Goal: Information Seeking & Learning: Find specific fact

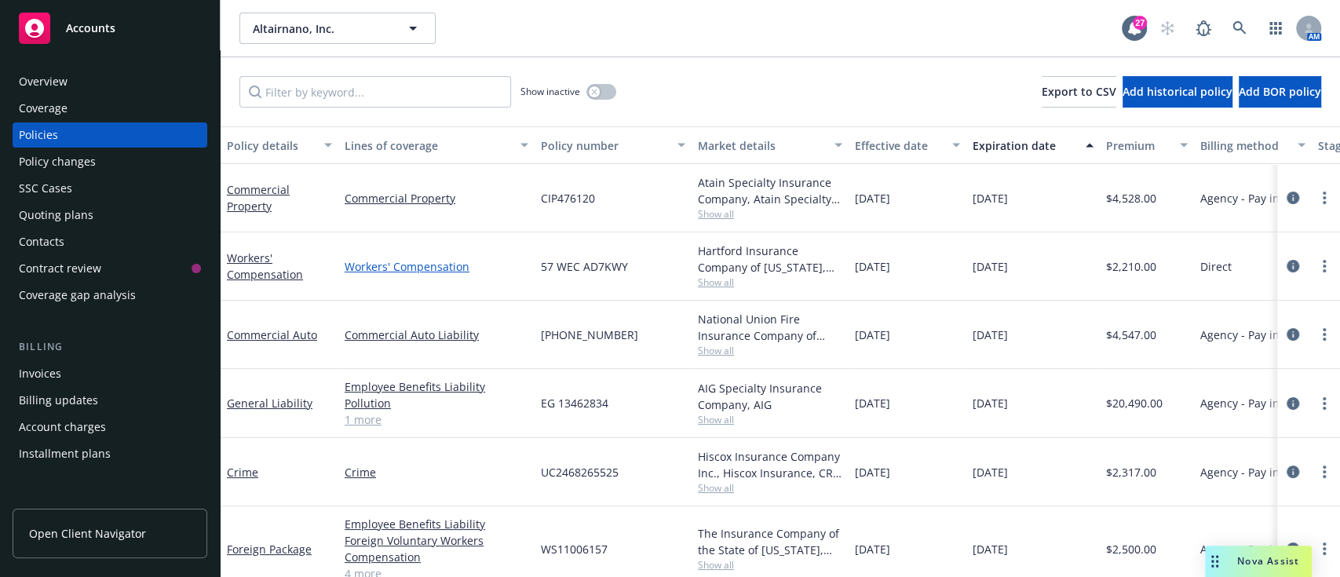
scroll to position [30, 0]
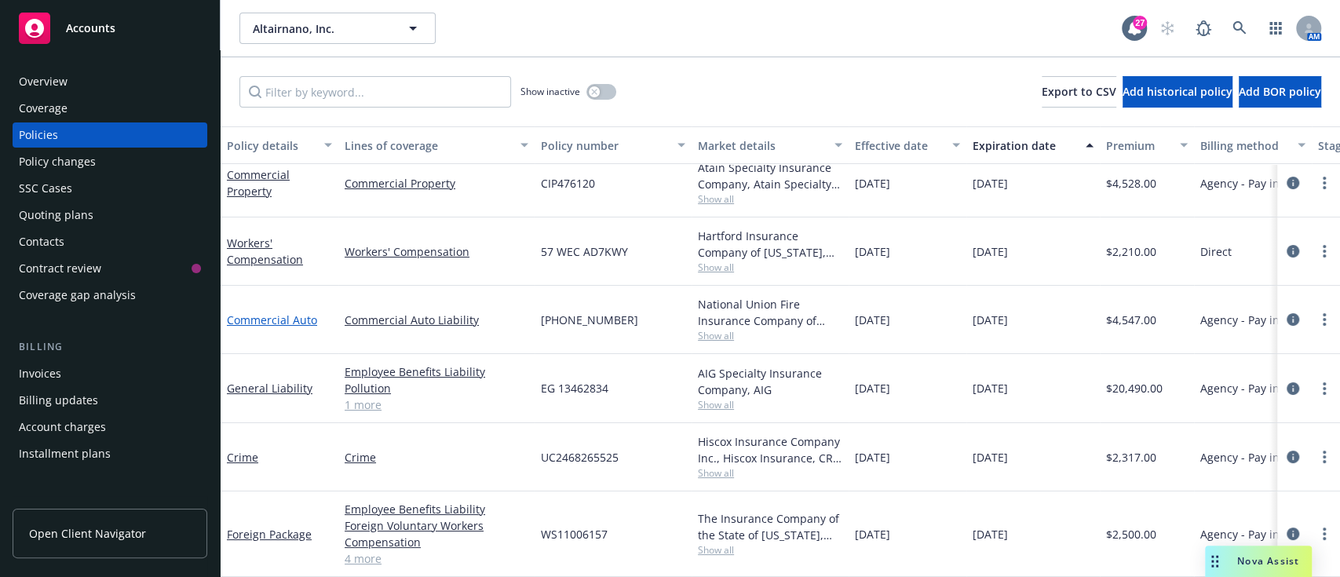
click at [253, 312] on link "Commercial Auto" at bounding box center [272, 319] width 90 height 15
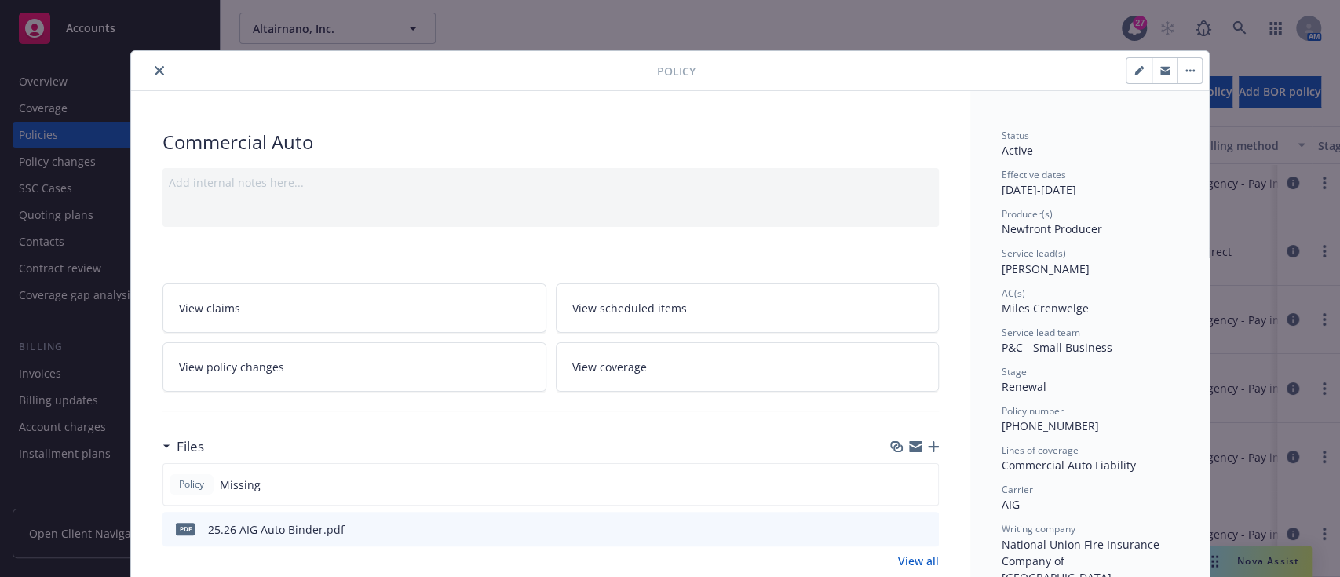
click at [150, 64] on button "close" at bounding box center [159, 70] width 19 height 19
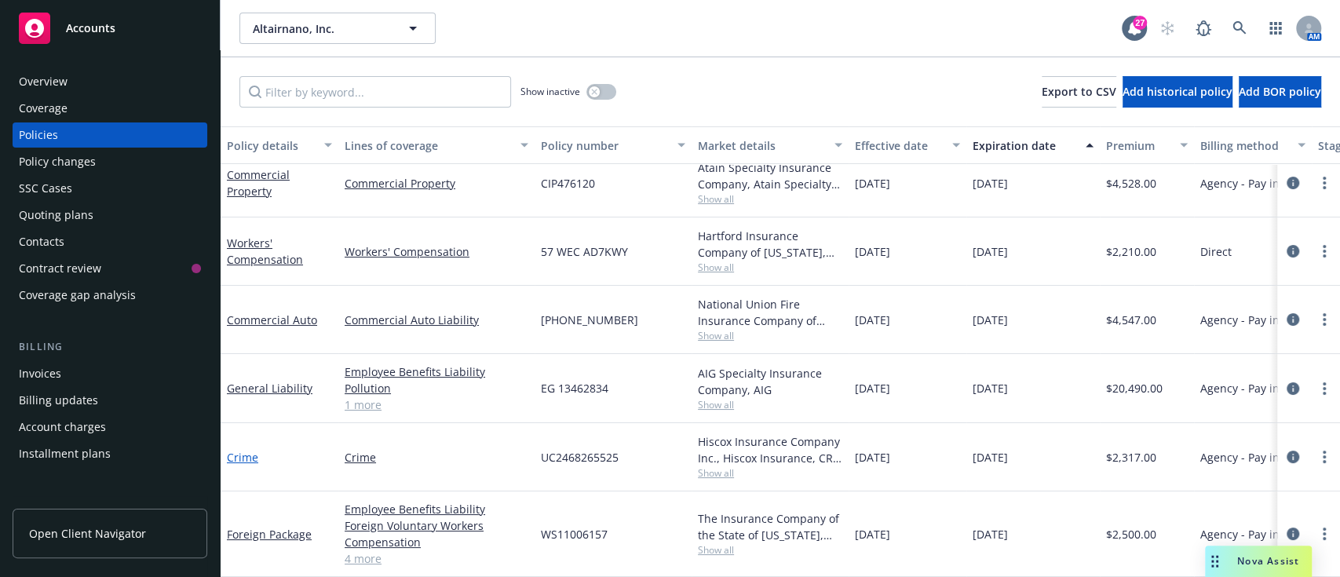
click at [238, 450] on link "Crime" at bounding box center [242, 457] width 31 height 15
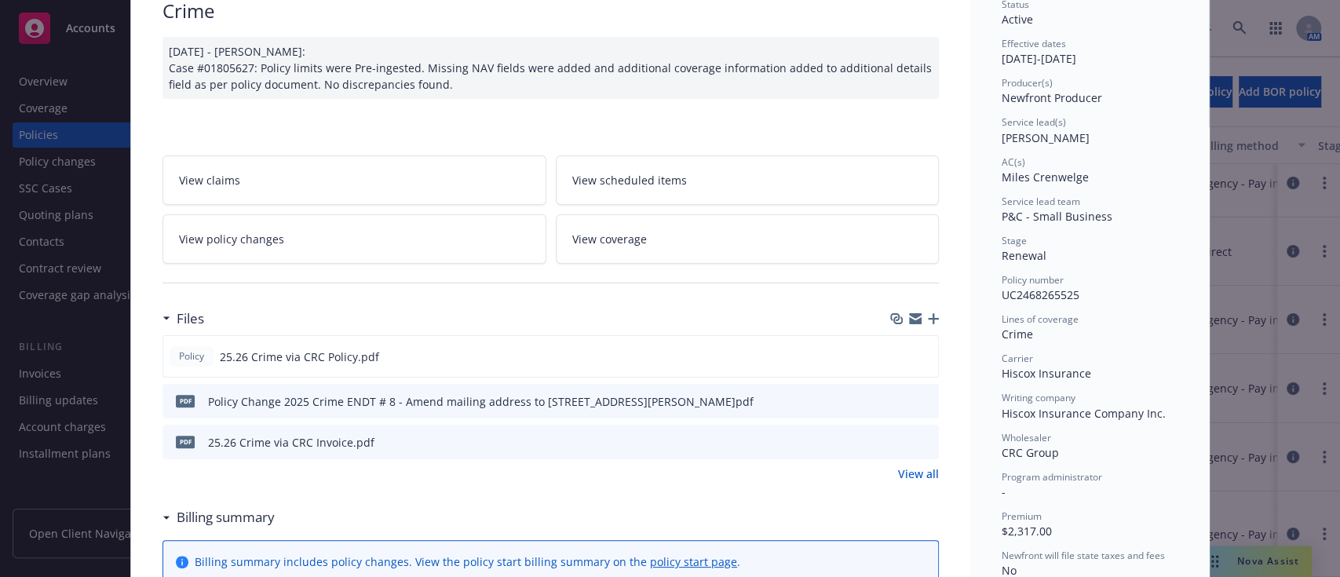
scroll to position [185, 0]
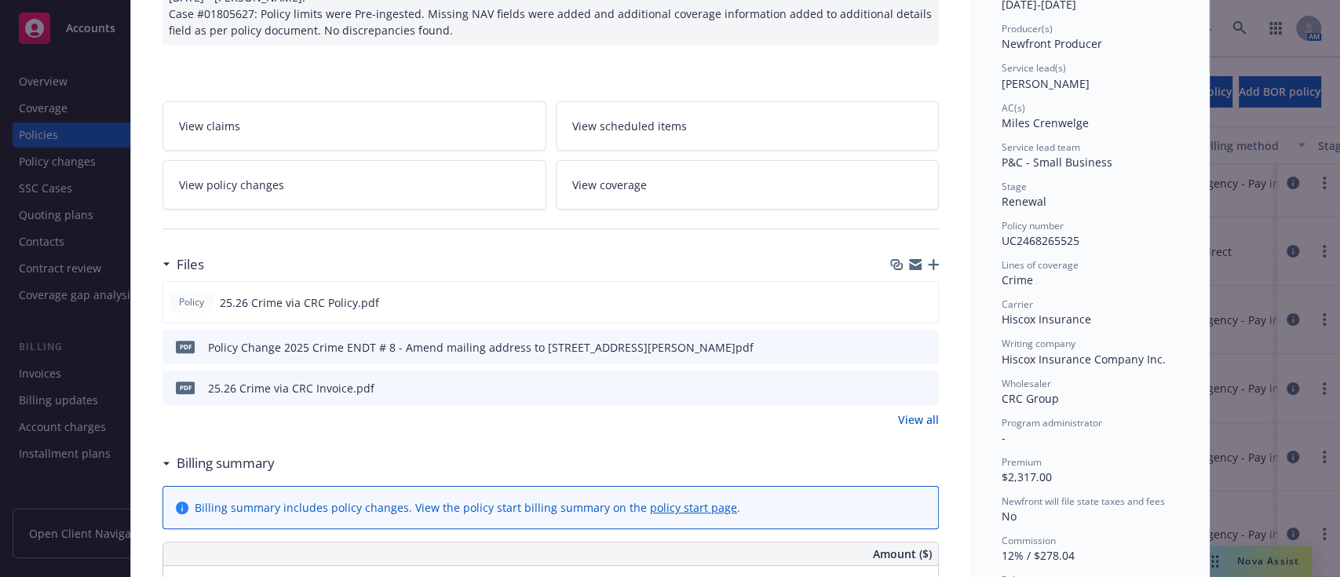
drag, startPoint x: 796, startPoint y: 349, endPoint x: 202, endPoint y: 57, distance: 662.2
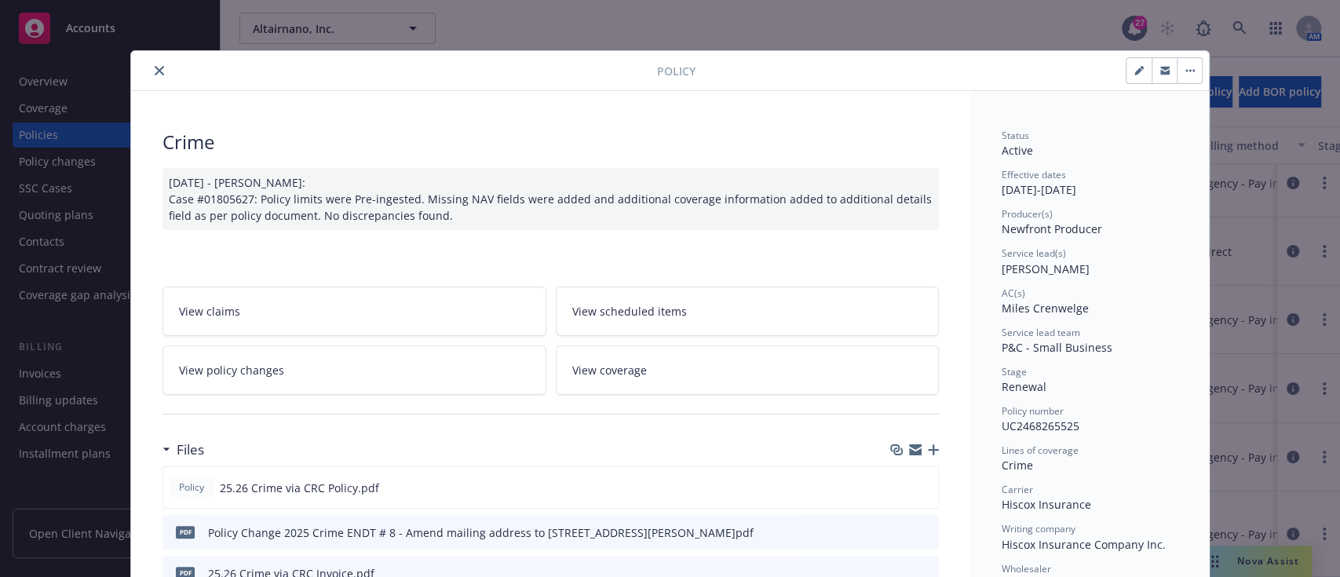
click at [155, 72] on icon "close" at bounding box center [159, 70] width 9 height 9
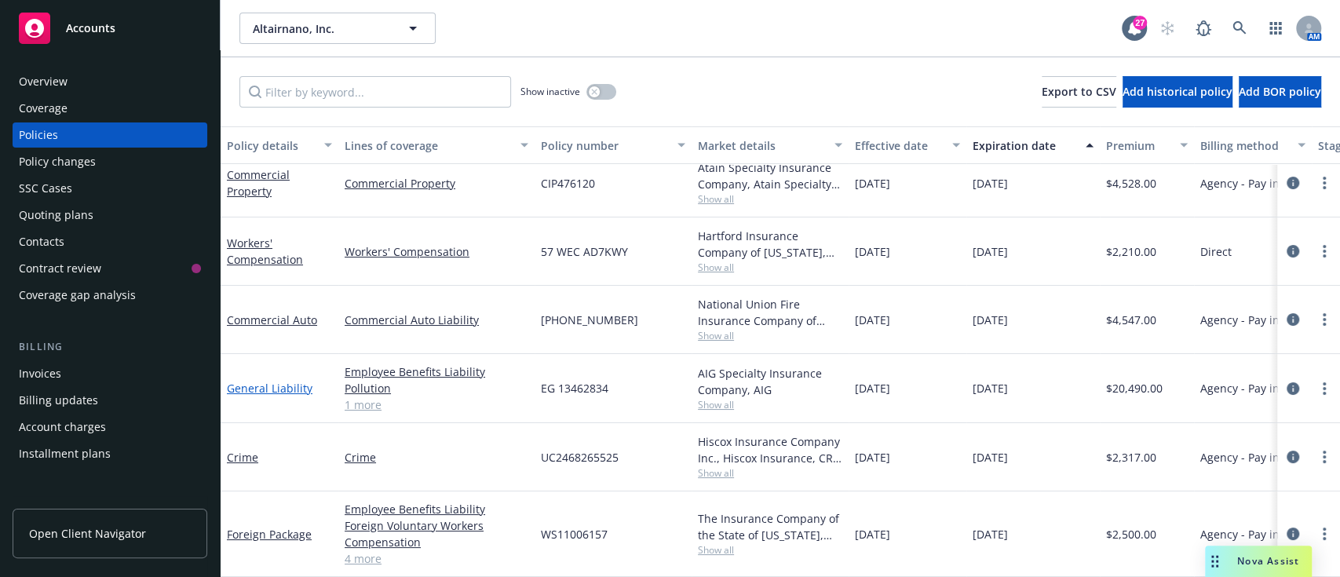
click at [265, 381] on link "General Liability" at bounding box center [270, 388] width 86 height 15
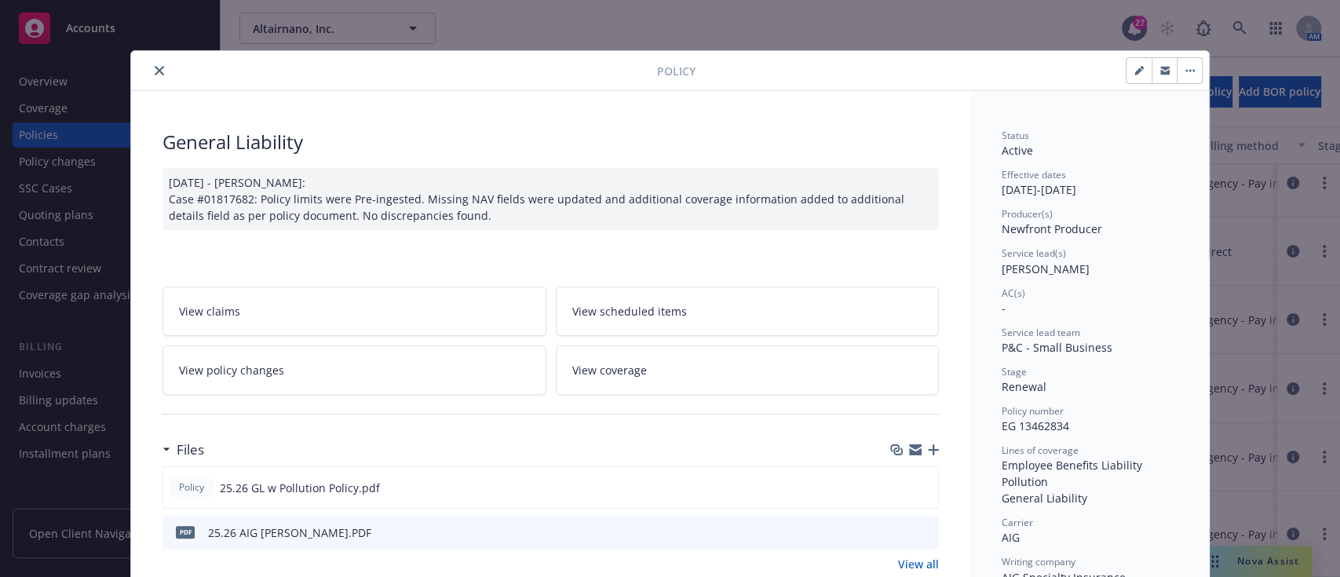
scroll to position [102, 0]
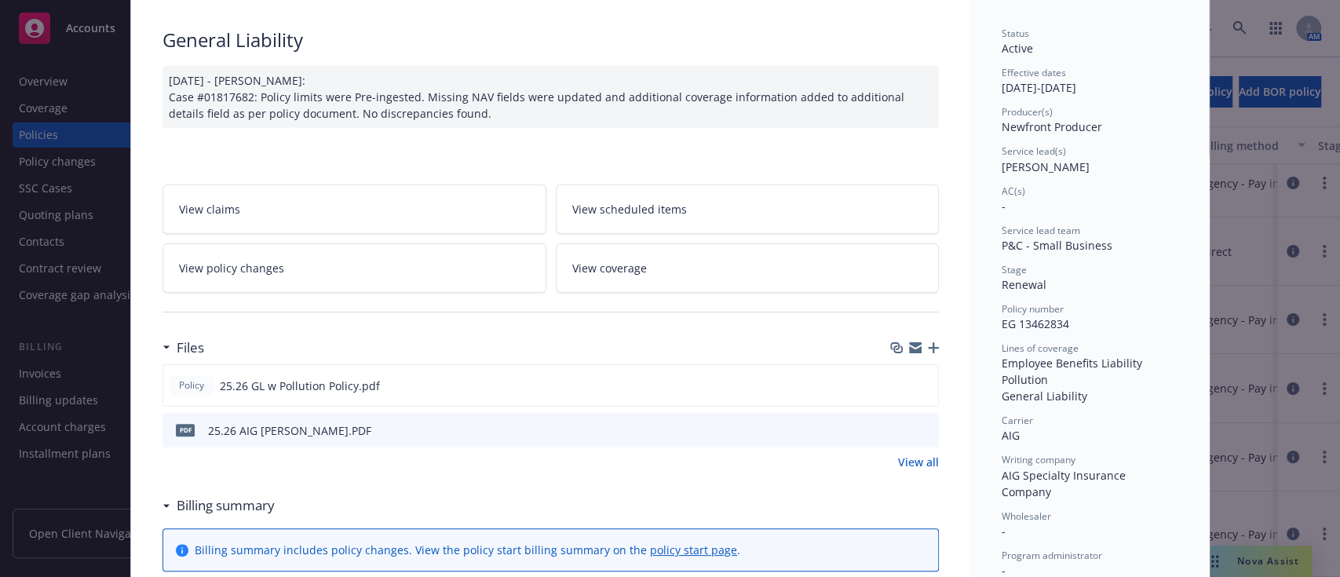
click at [923, 466] on link "View all" at bounding box center [918, 462] width 41 height 16
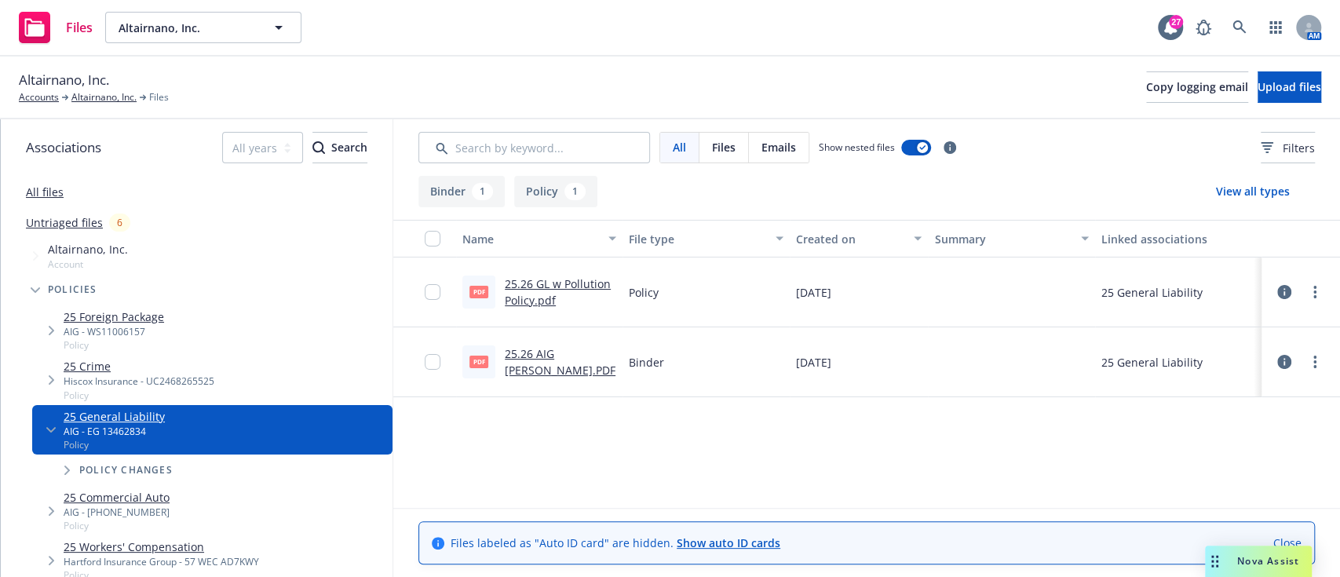
click at [537, 369] on link "25.26 AIG [PERSON_NAME].PDF" at bounding box center [560, 361] width 111 height 31
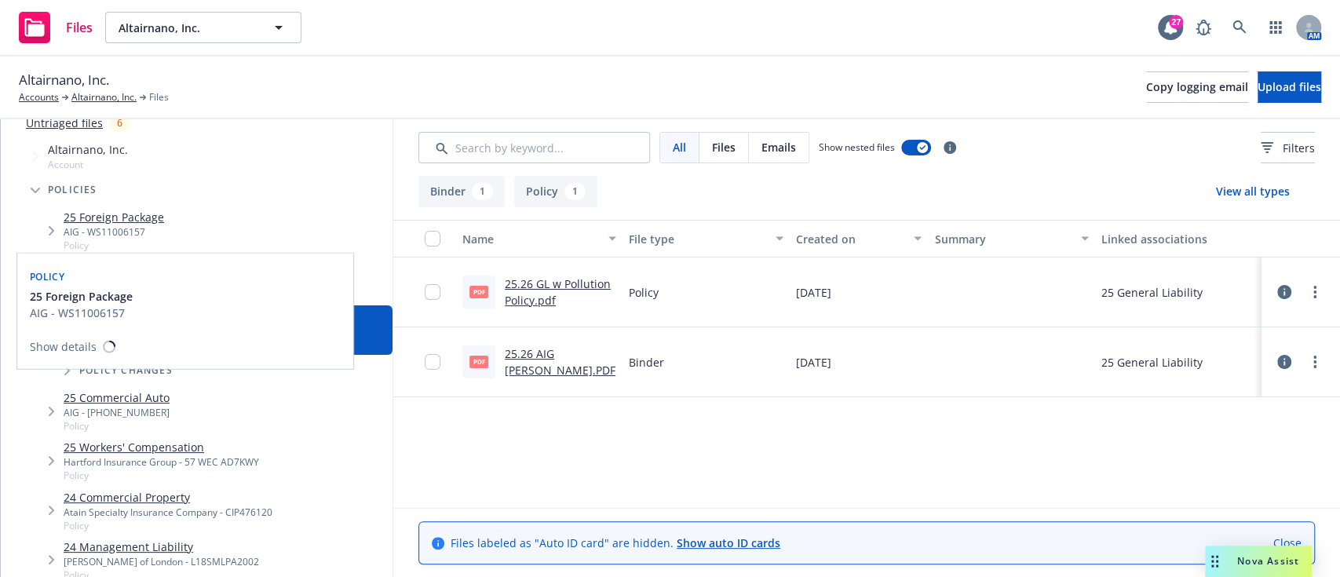
click at [121, 216] on link "25 Foreign Package" at bounding box center [114, 217] width 100 height 16
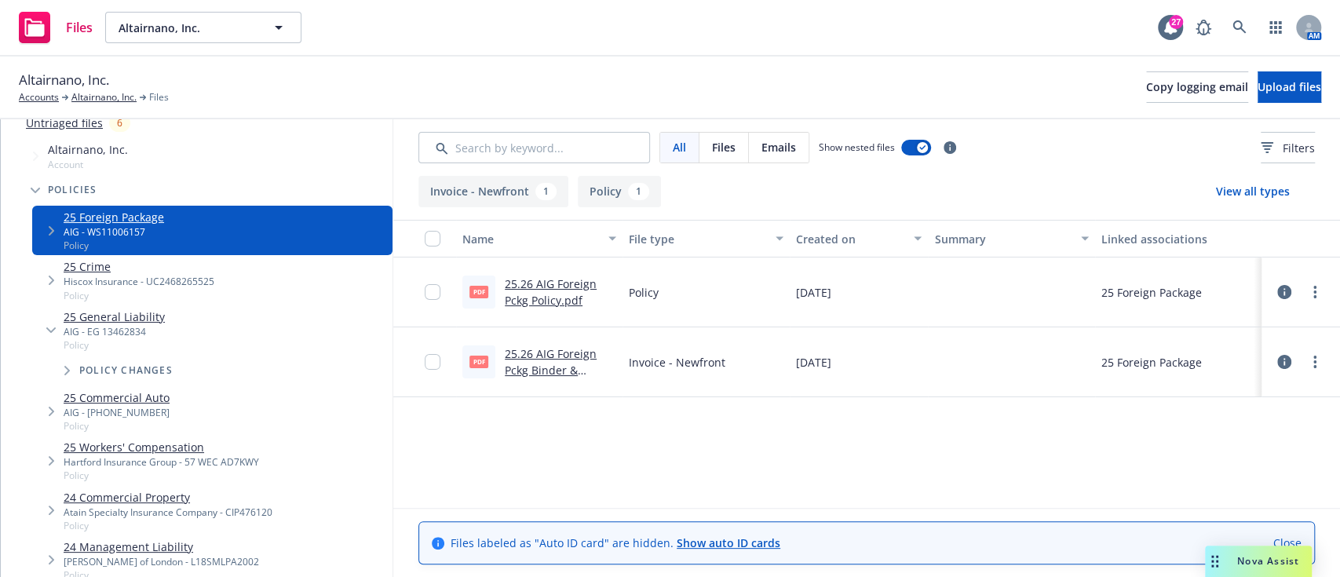
click at [510, 368] on link "25.26 AIG Foreign Pckg Binder & Invoice.pdf" at bounding box center [551, 370] width 92 height 48
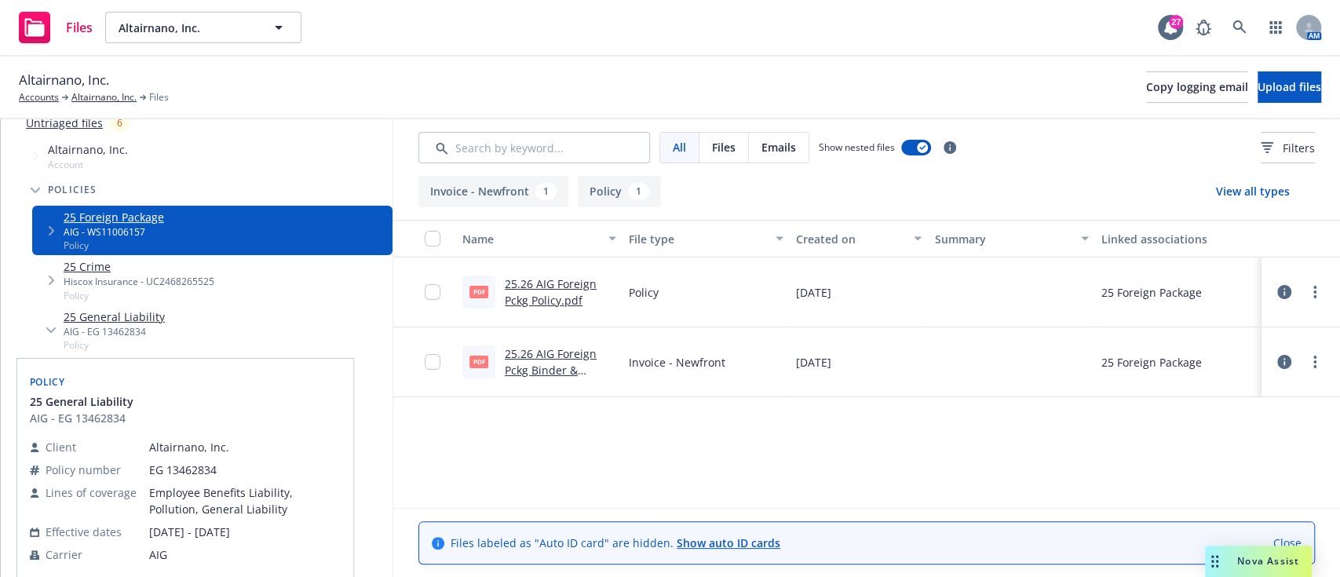
click at [123, 316] on link "25 General Liability" at bounding box center [114, 317] width 101 height 16
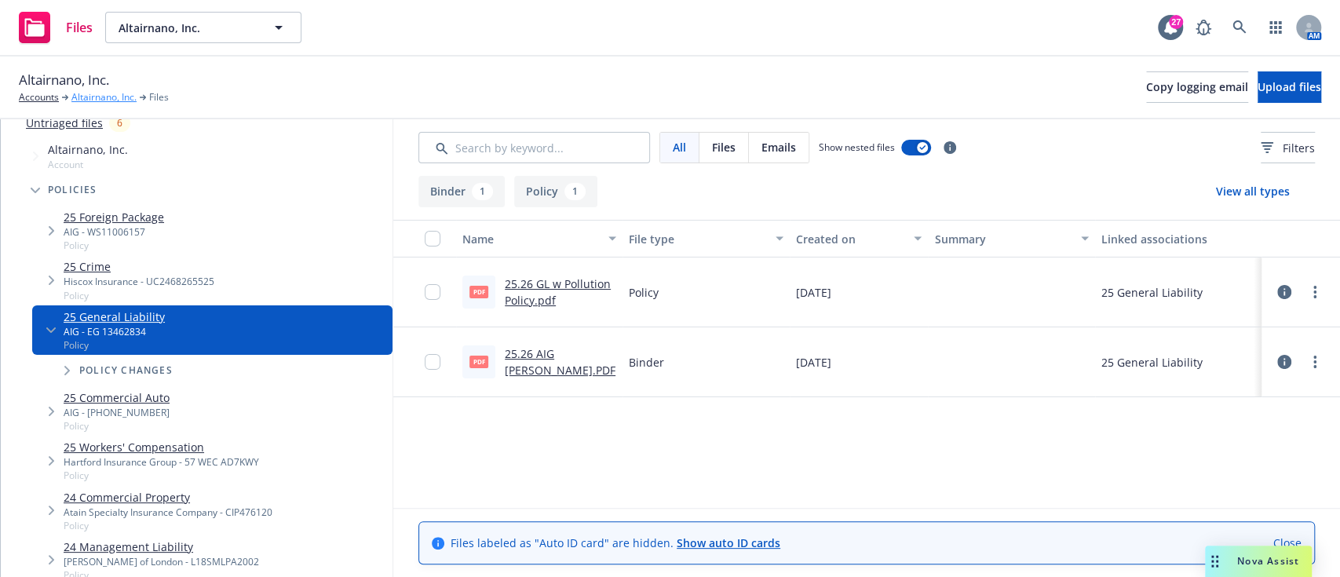
click at [94, 96] on link "Altairnano, Inc." at bounding box center [103, 97] width 65 height 14
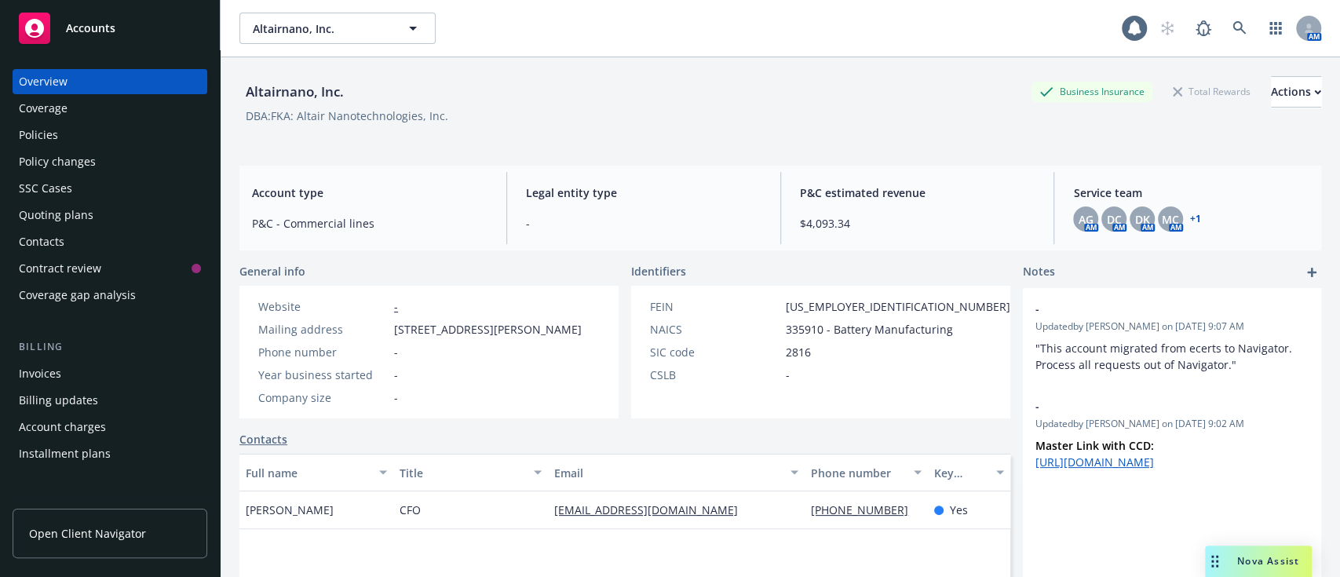
click at [69, 134] on div "Policies" at bounding box center [110, 134] width 182 height 25
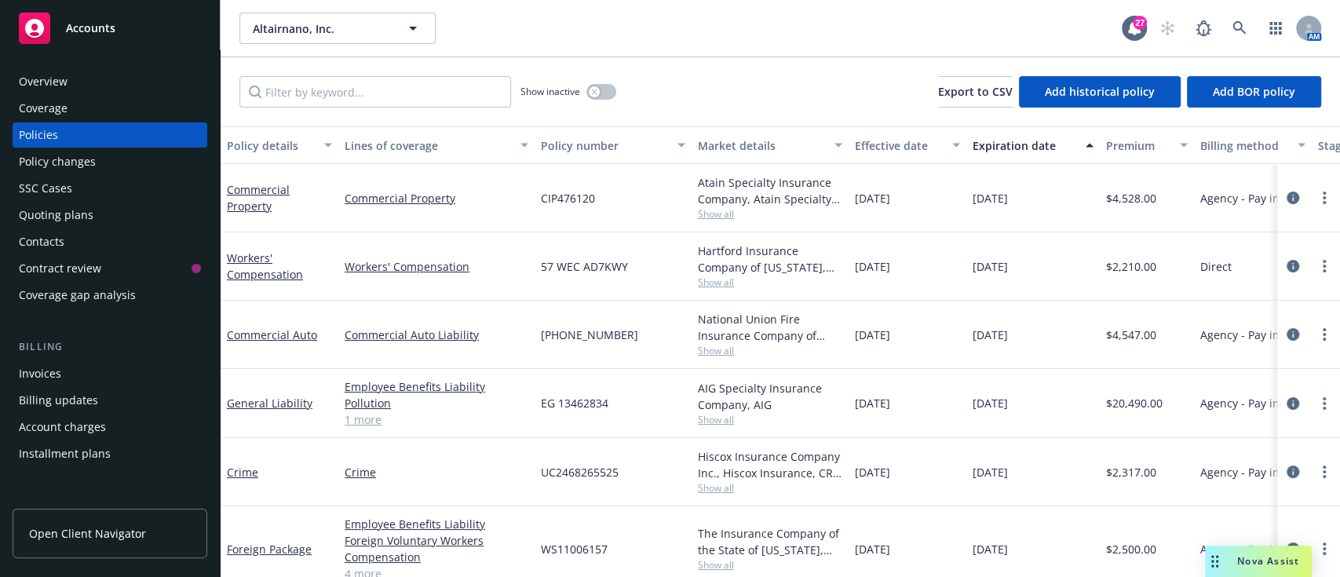
scroll to position [30, 0]
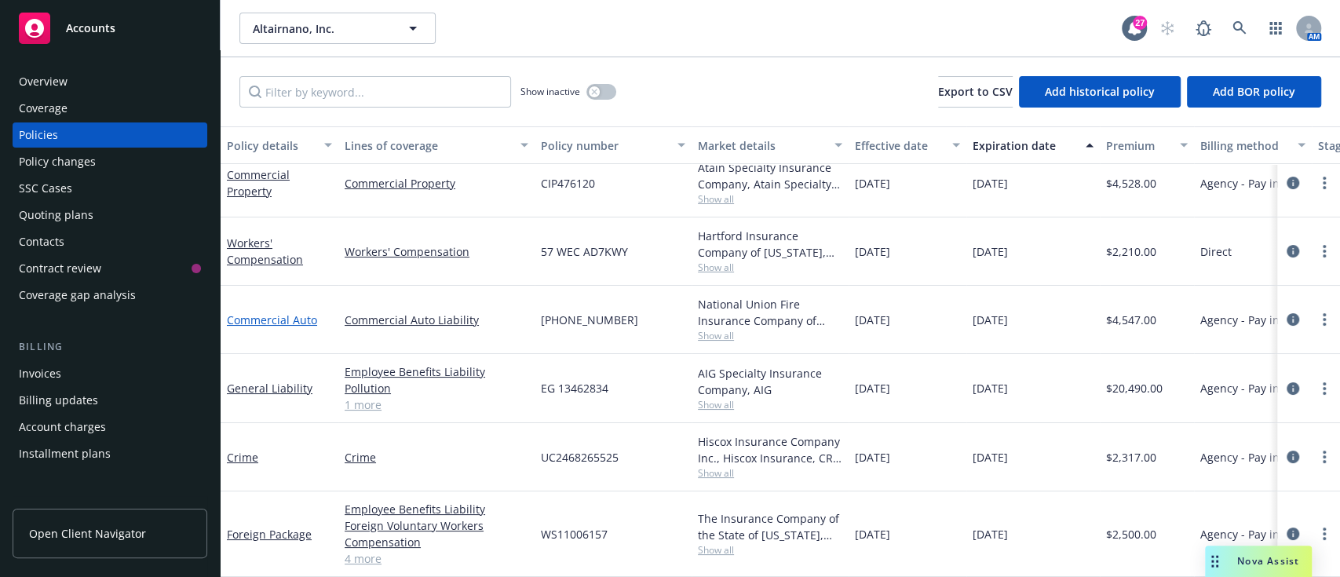
click at [272, 312] on link "Commercial Auto" at bounding box center [272, 319] width 90 height 15
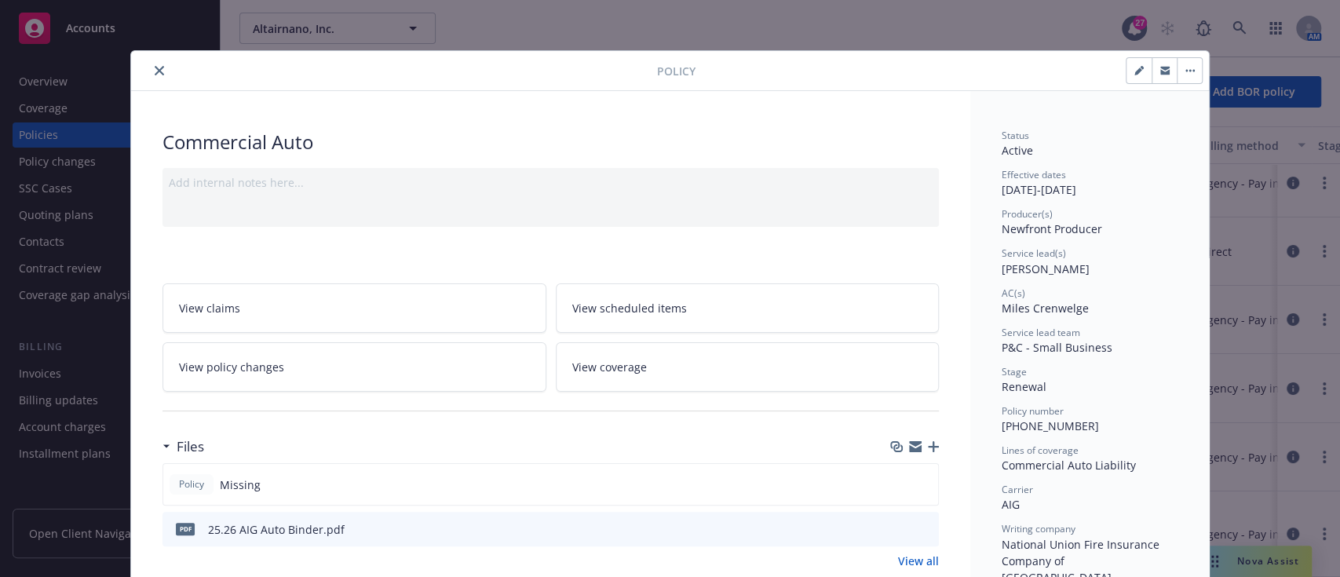
click at [155, 71] on icon "close" at bounding box center [159, 70] width 9 height 9
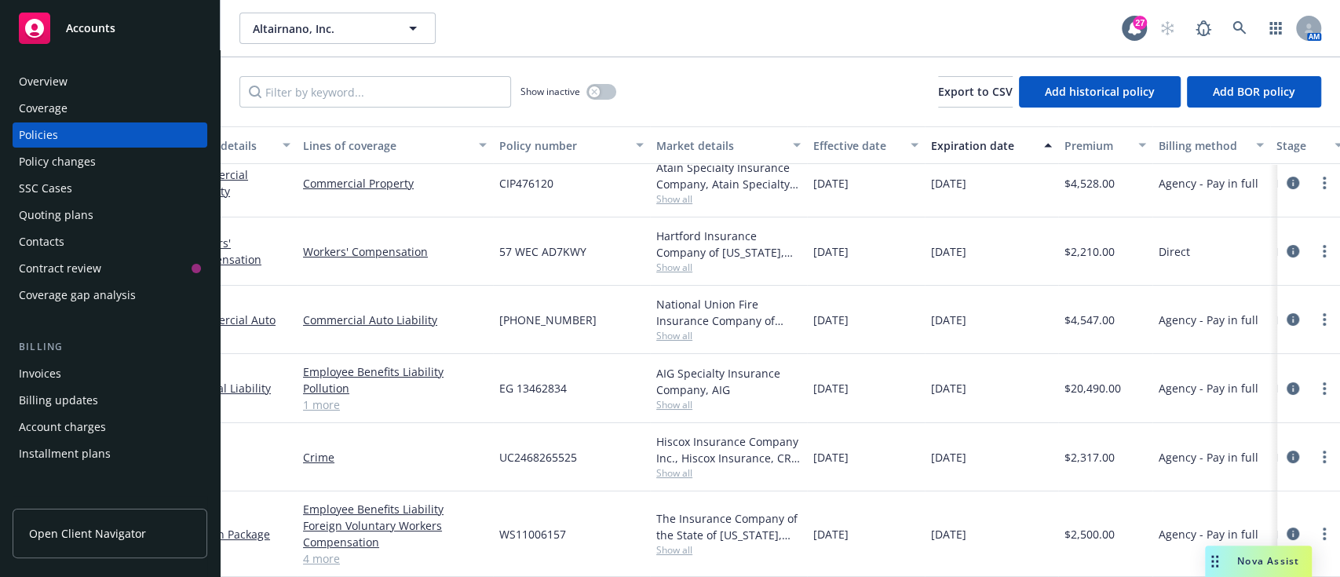
scroll to position [30, 0]
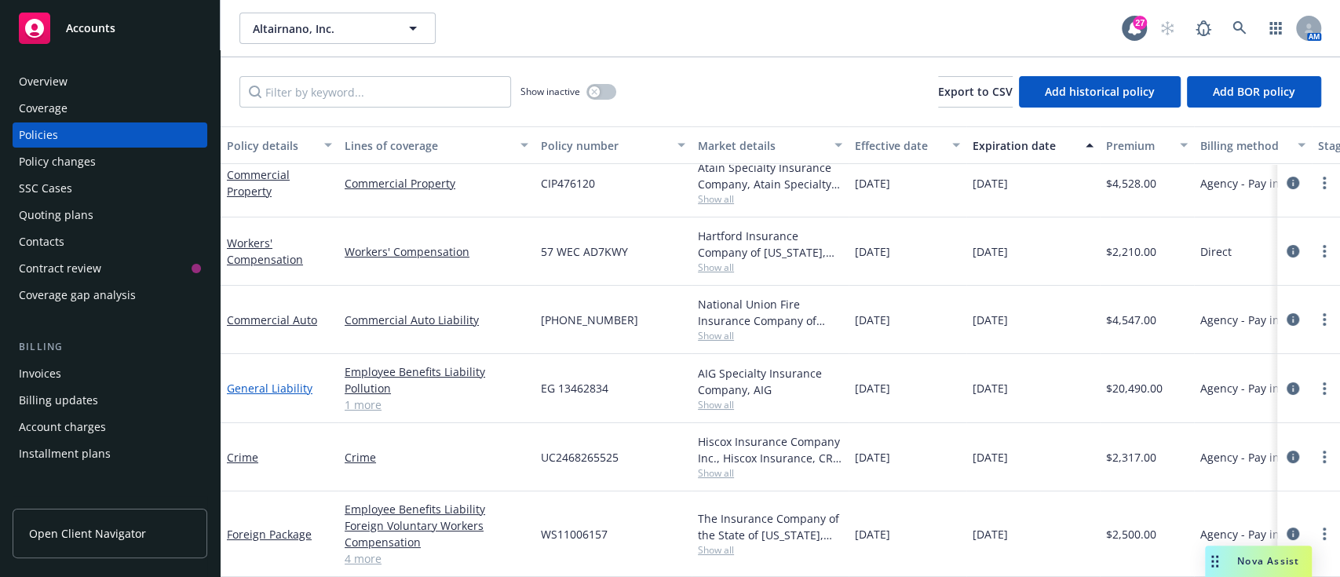
click at [264, 381] on link "General Liability" at bounding box center [270, 388] width 86 height 15
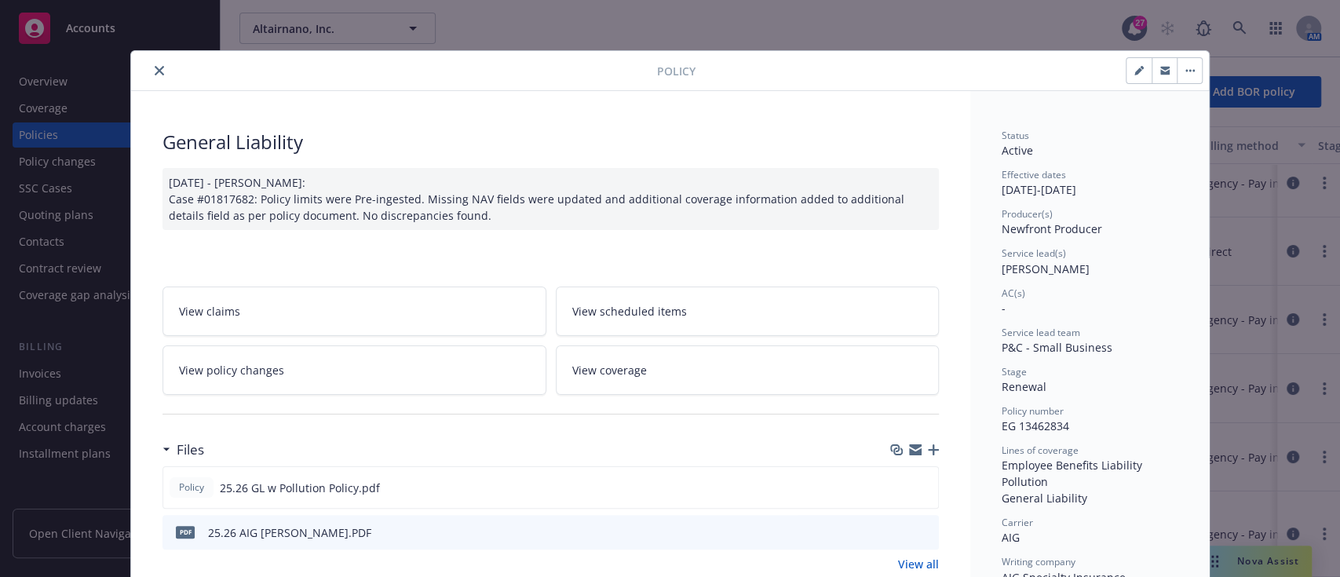
click at [155, 70] on icon "close" at bounding box center [159, 70] width 9 height 9
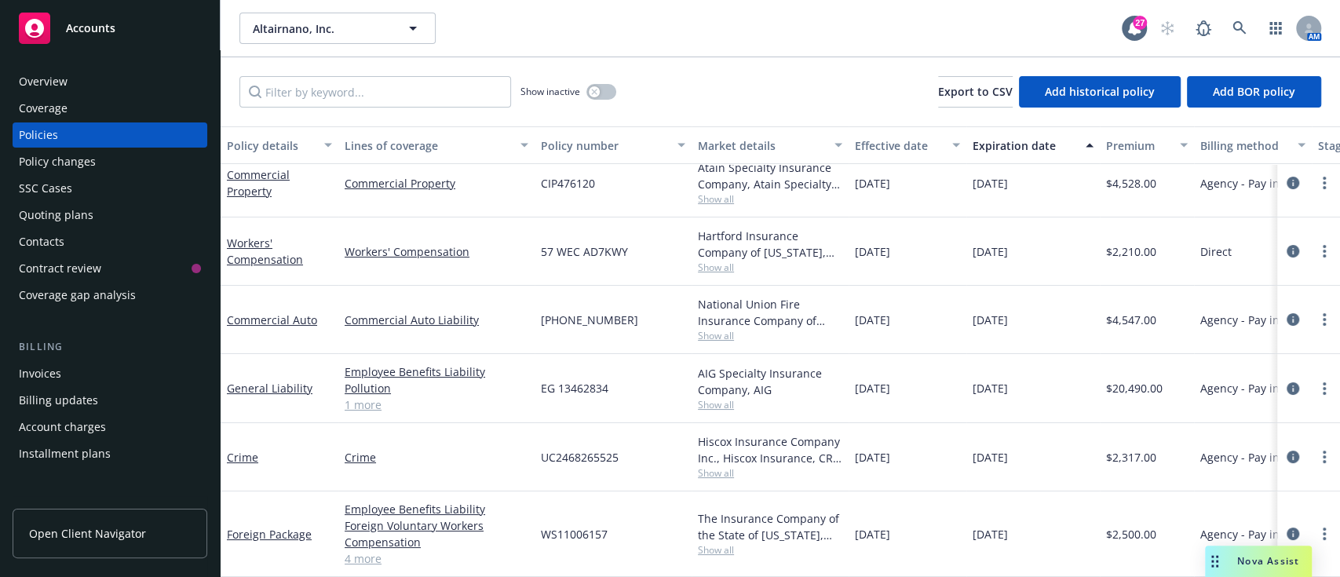
click at [59, 370] on div "Invoices" at bounding box center [40, 373] width 42 height 25
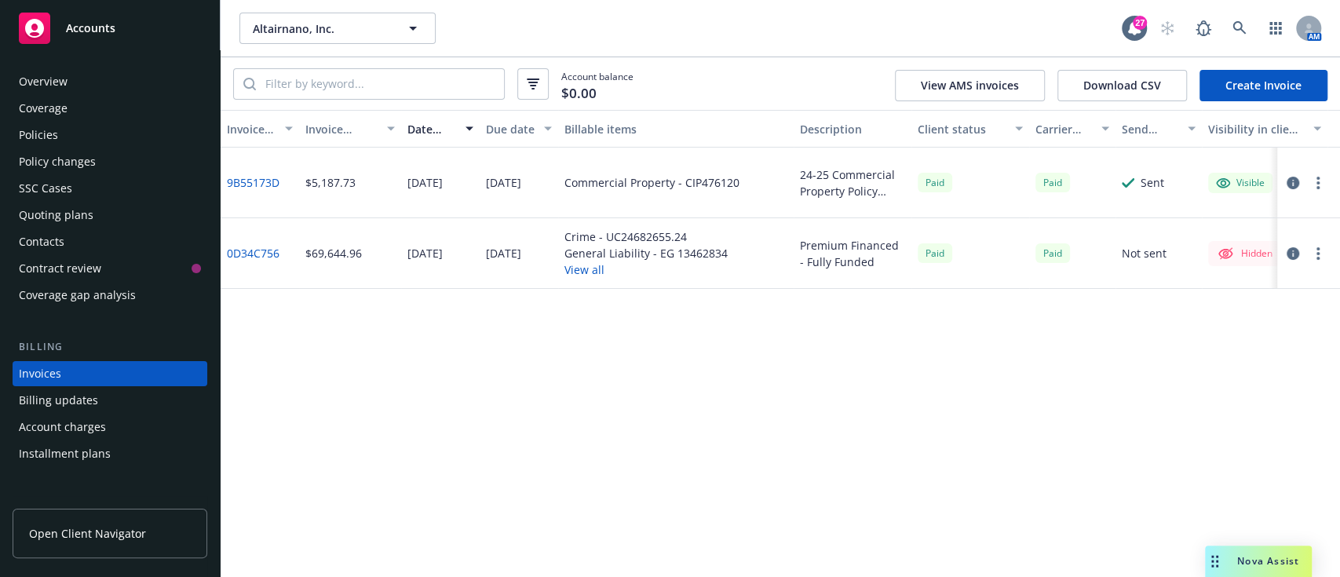
click at [1269, 86] on link "Create Invoice" at bounding box center [1264, 85] width 128 height 31
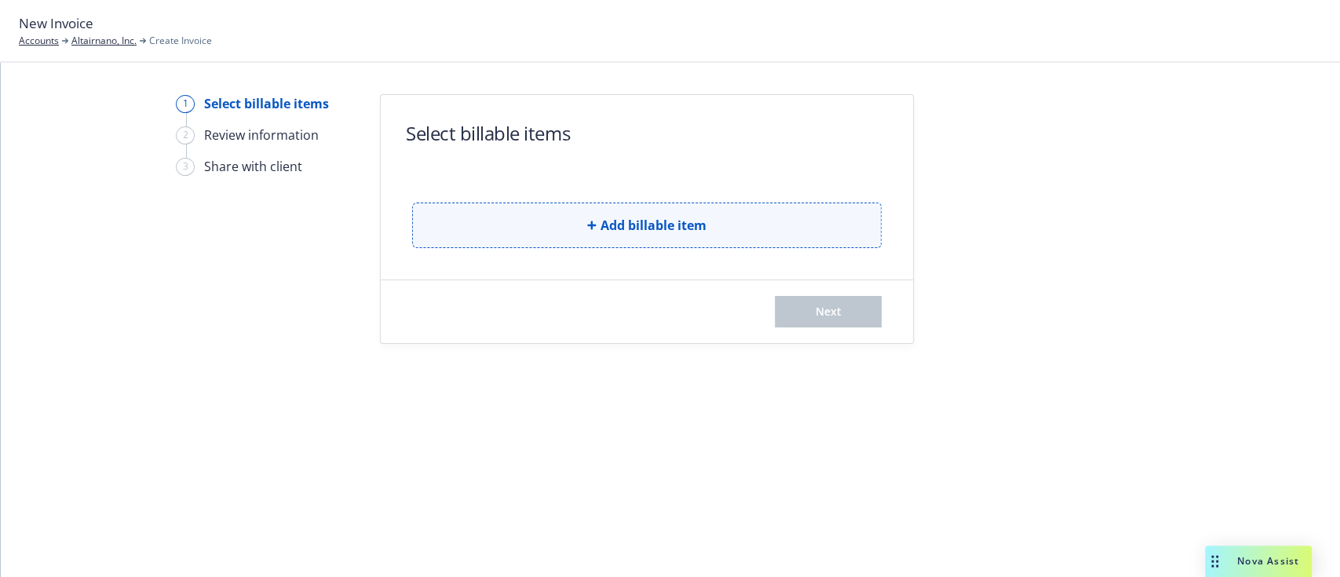
click at [657, 239] on button "Add billable item" at bounding box center [646, 226] width 469 height 46
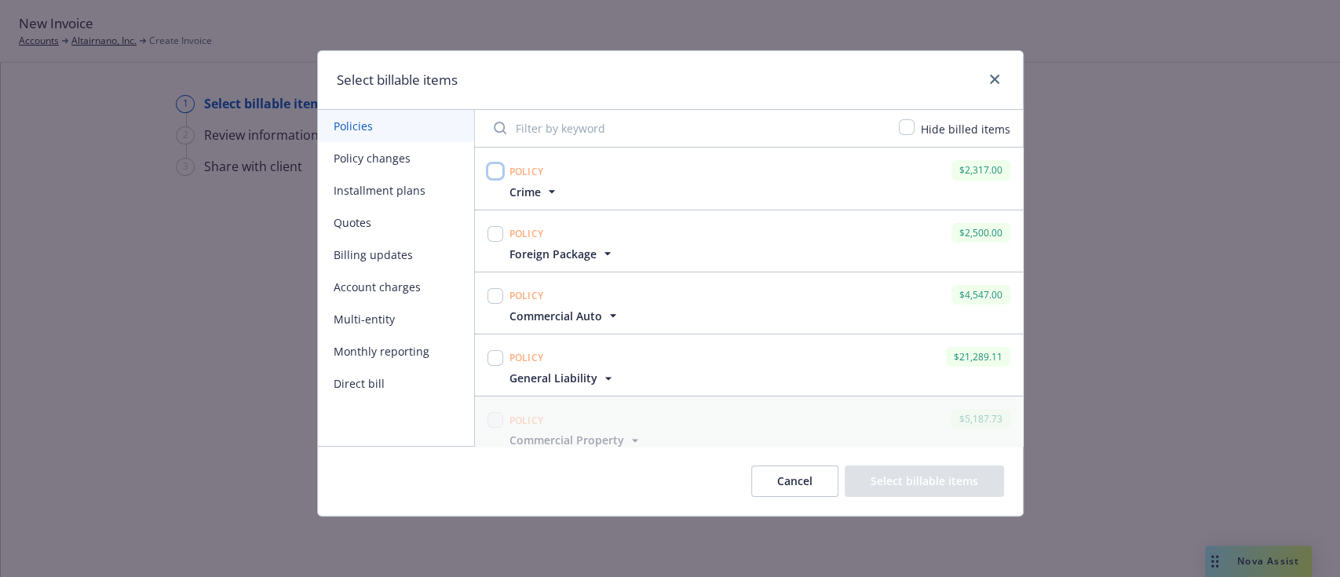
click at [493, 168] on input "checkbox" at bounding box center [496, 171] width 16 height 16
checkbox input "true"
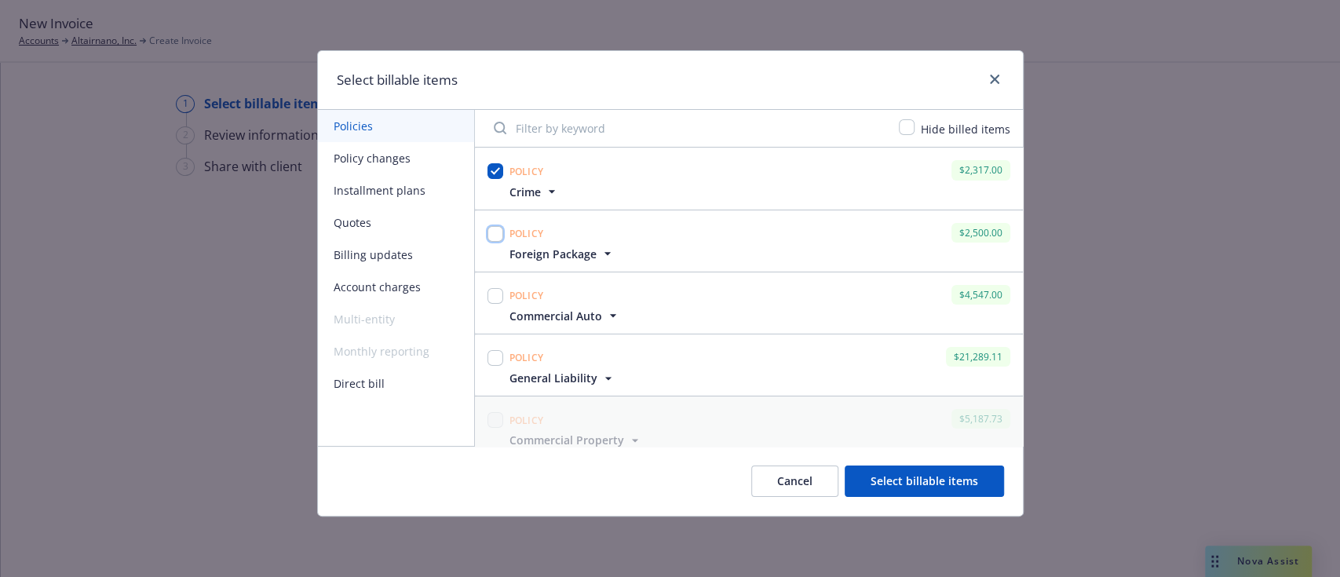
click at [494, 239] on input "checkbox" at bounding box center [496, 234] width 16 height 16
checkbox input "true"
click at [491, 296] on input "checkbox" at bounding box center [496, 296] width 16 height 16
checkbox input "true"
click at [495, 362] on input "checkbox" at bounding box center [496, 358] width 16 height 16
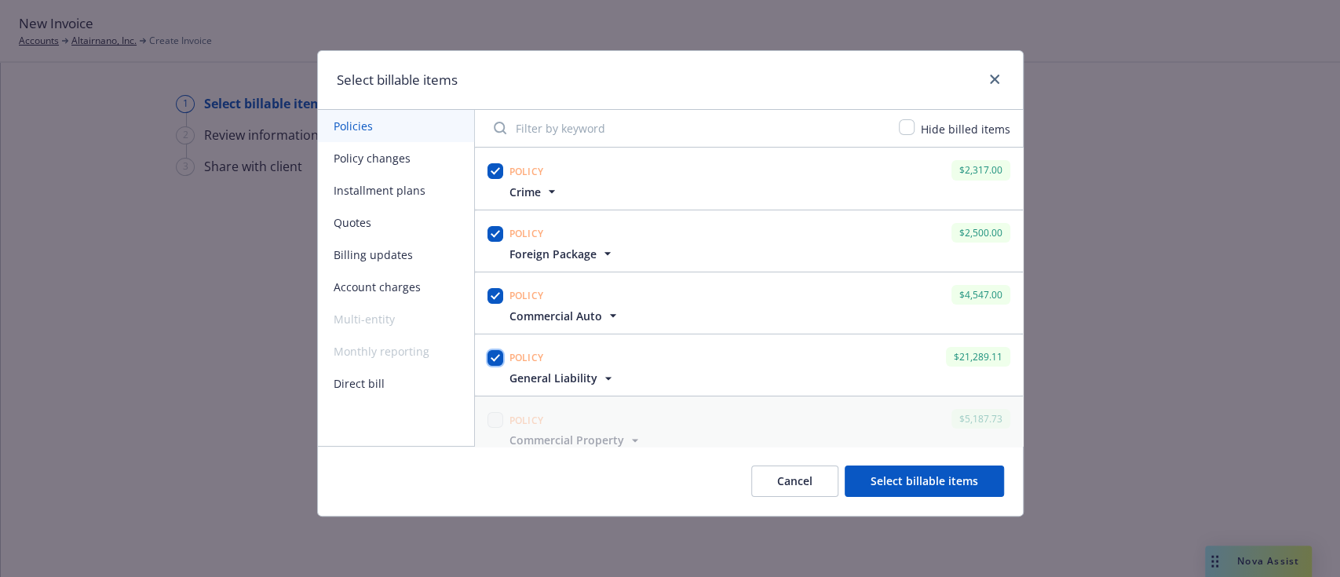
checkbox input "true"
click at [608, 310] on icon "button" at bounding box center [613, 316] width 16 height 16
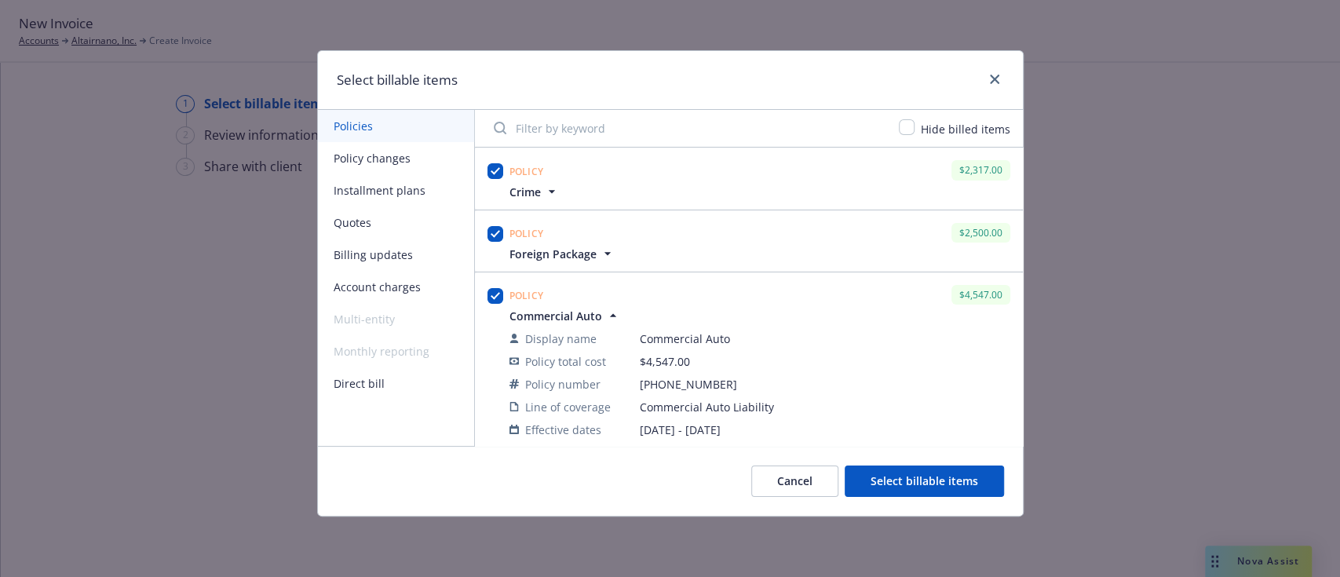
click at [608, 310] on icon "button" at bounding box center [613, 316] width 16 height 16
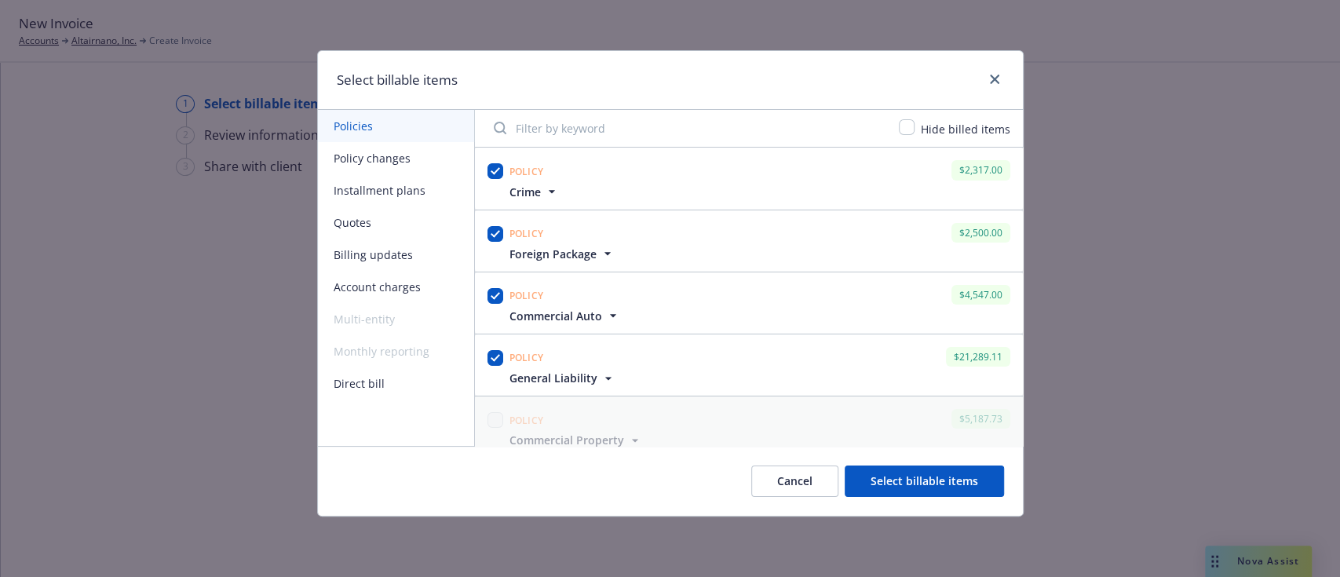
click at [603, 260] on icon "button" at bounding box center [608, 254] width 16 height 16
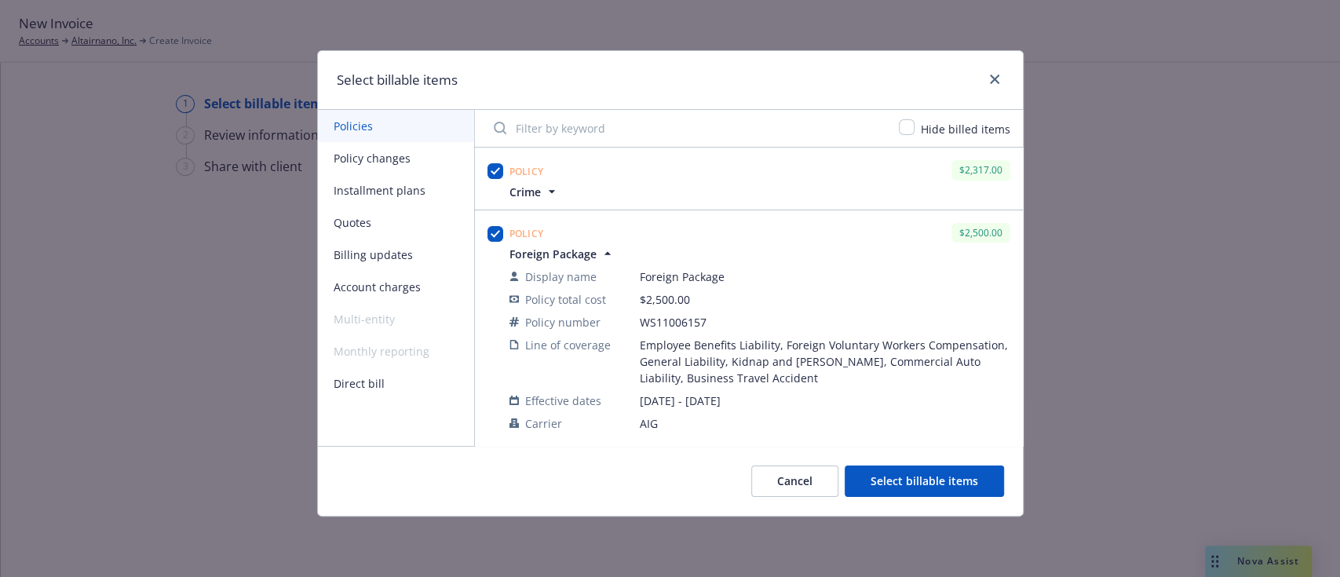
click at [603, 260] on icon "button" at bounding box center [608, 254] width 16 height 16
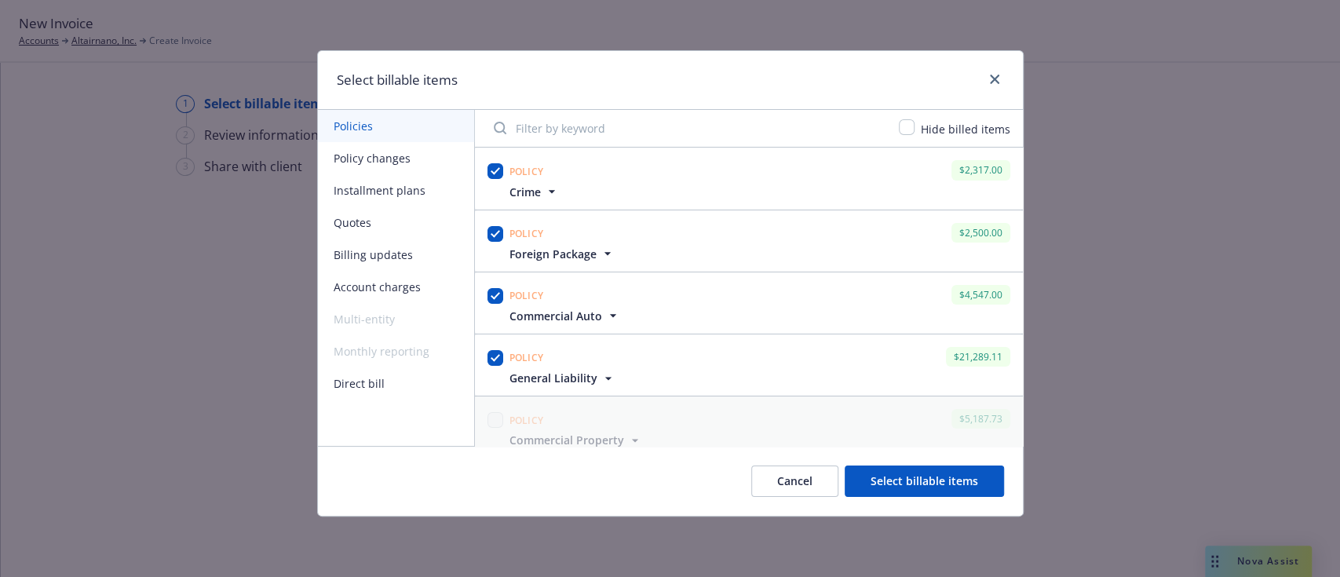
click at [992, 89] on div at bounding box center [991, 80] width 25 height 20
click at [994, 85] on link "close" at bounding box center [994, 79] width 19 height 19
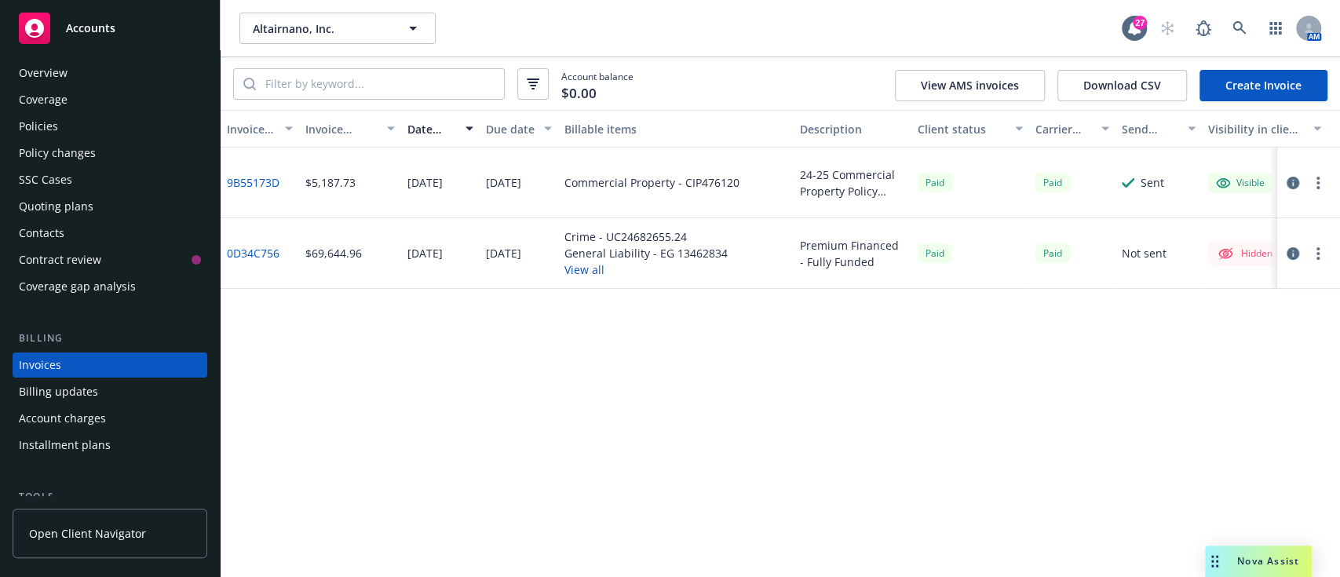
scroll to position [7, 0]
click at [59, 126] on div "Policies" at bounding box center [110, 127] width 182 height 25
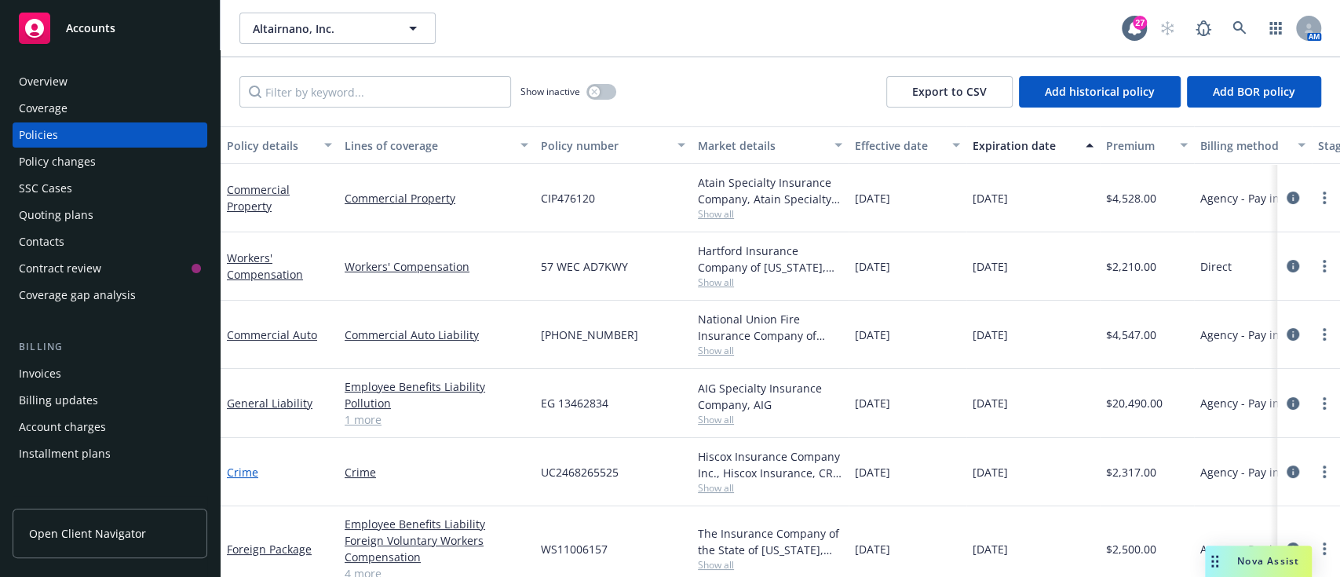
click at [240, 470] on link "Crime" at bounding box center [242, 472] width 31 height 15
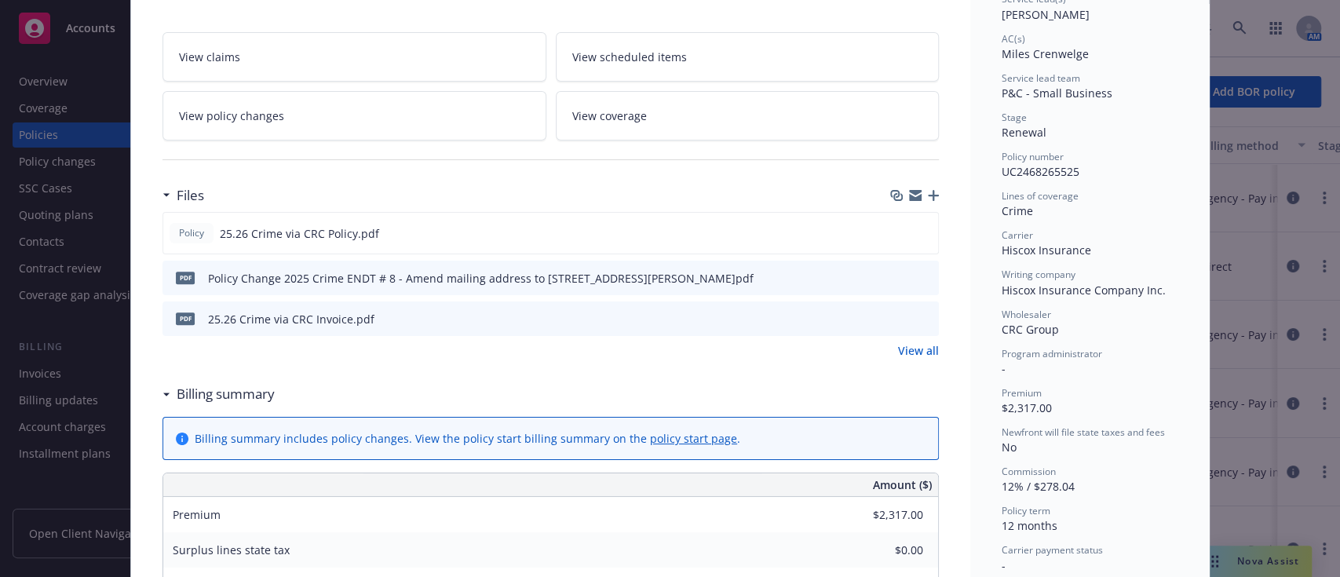
scroll to position [201, 0]
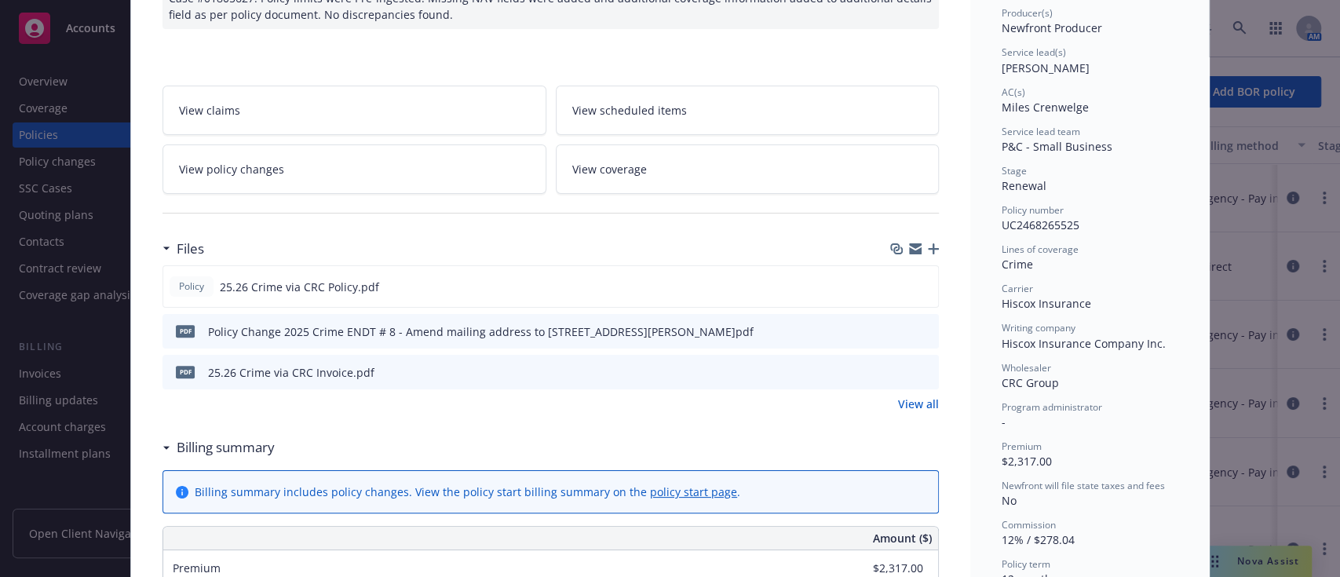
click at [917, 371] on icon "preview file" at bounding box center [924, 371] width 14 height 11
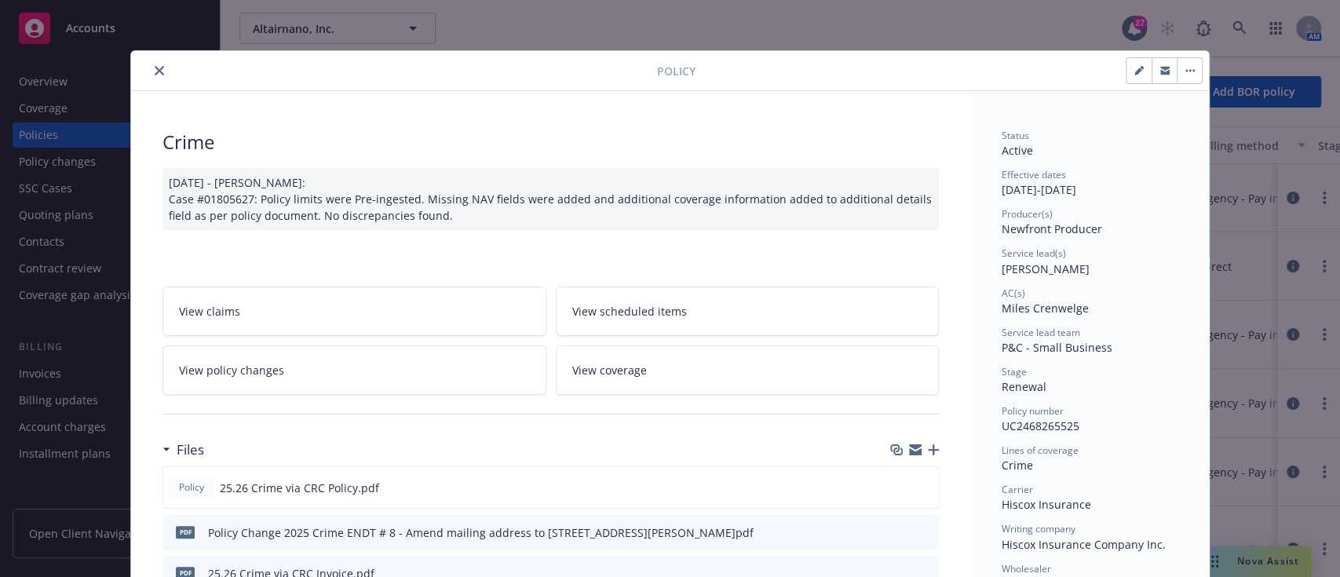
click at [147, 60] on div "Policy" at bounding box center [670, 71] width 1078 height 40
click at [151, 79] on button "close" at bounding box center [159, 70] width 19 height 19
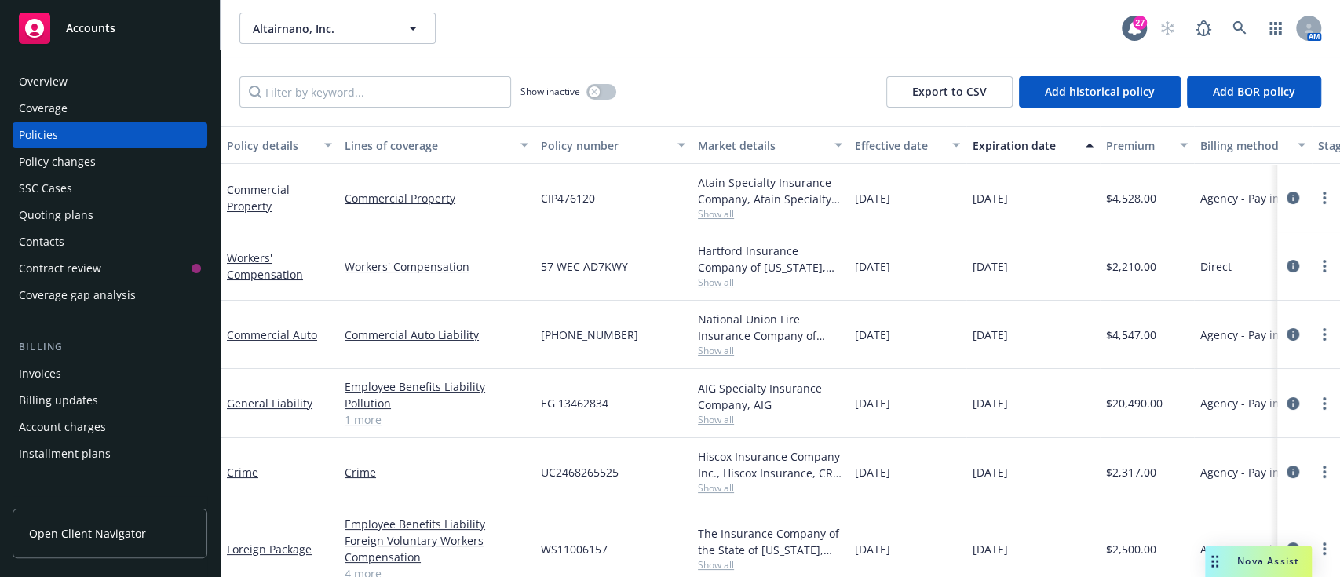
scroll to position [30, 0]
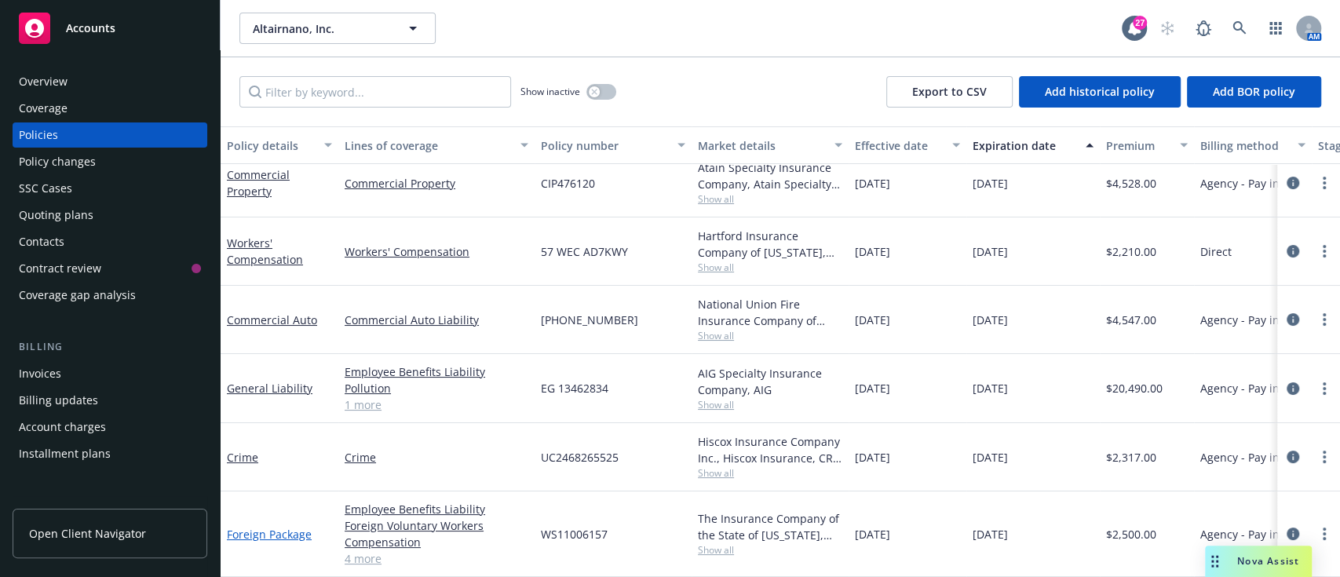
click at [270, 527] on link "Foreign Package" at bounding box center [269, 534] width 85 height 15
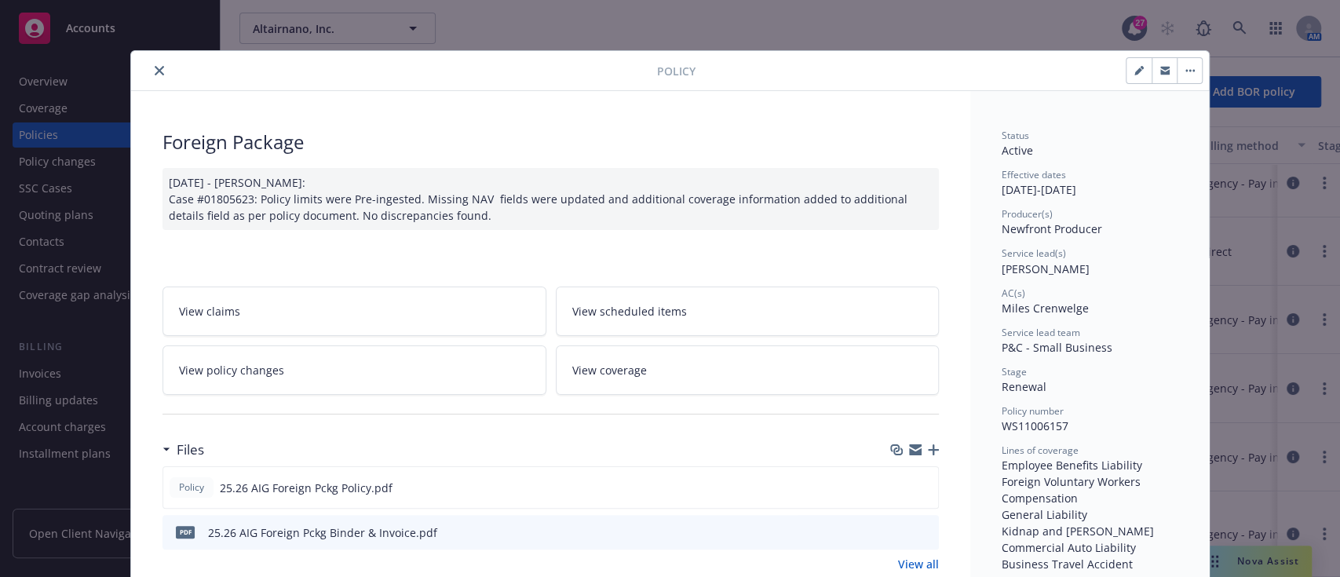
scroll to position [289, 0]
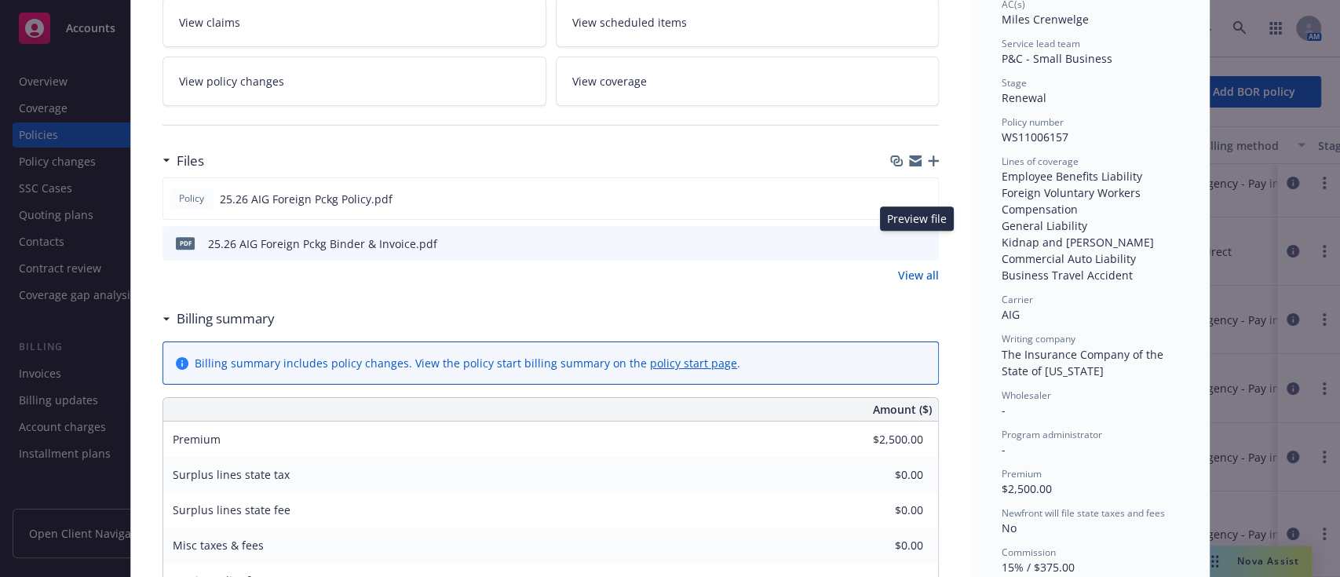
click at [917, 241] on icon "preview file" at bounding box center [924, 242] width 14 height 11
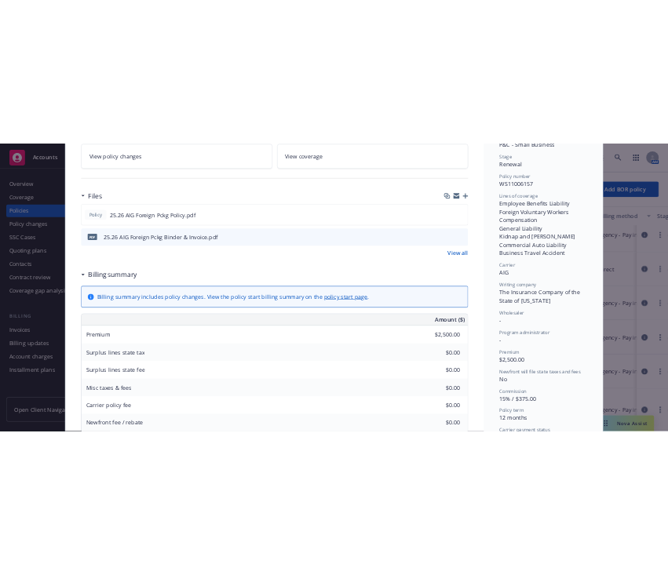
scroll to position [0, 0]
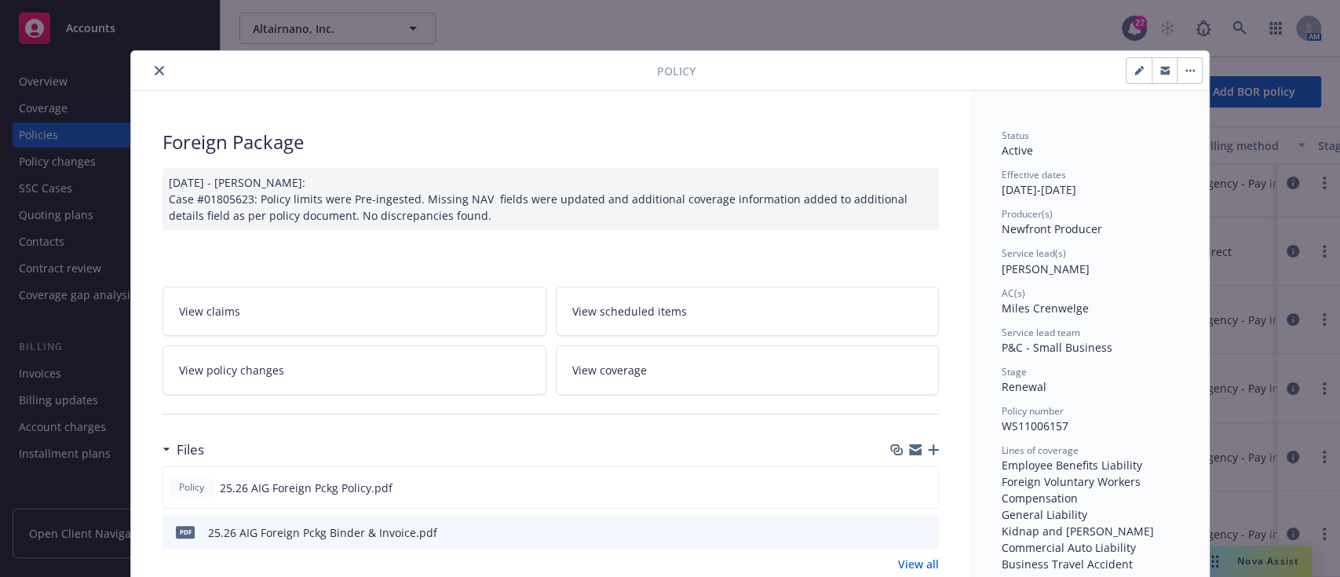
click at [155, 72] on icon "close" at bounding box center [159, 70] width 9 height 9
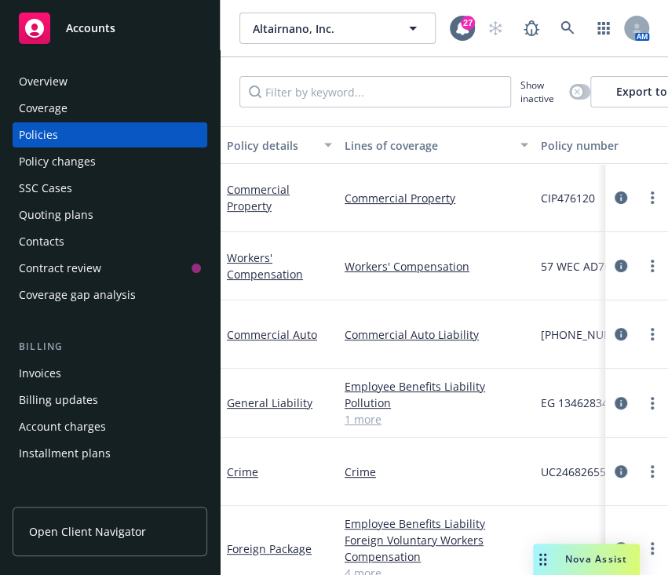
click at [67, 79] on div "Overview" at bounding box center [110, 81] width 182 height 25
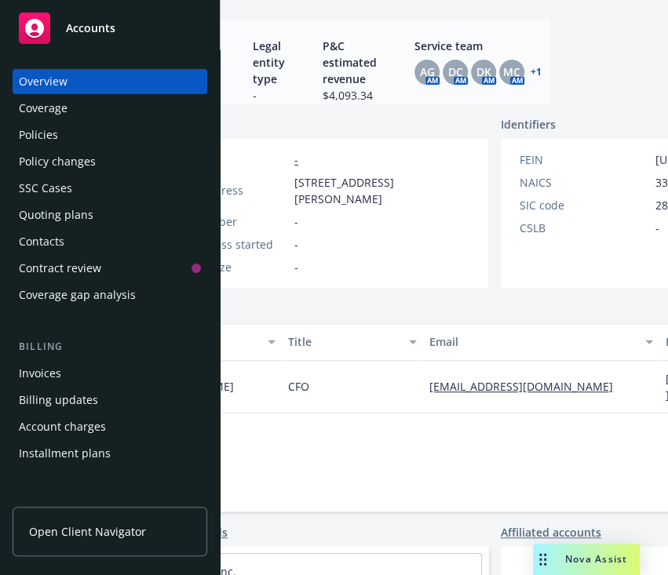
scroll to position [157, 189]
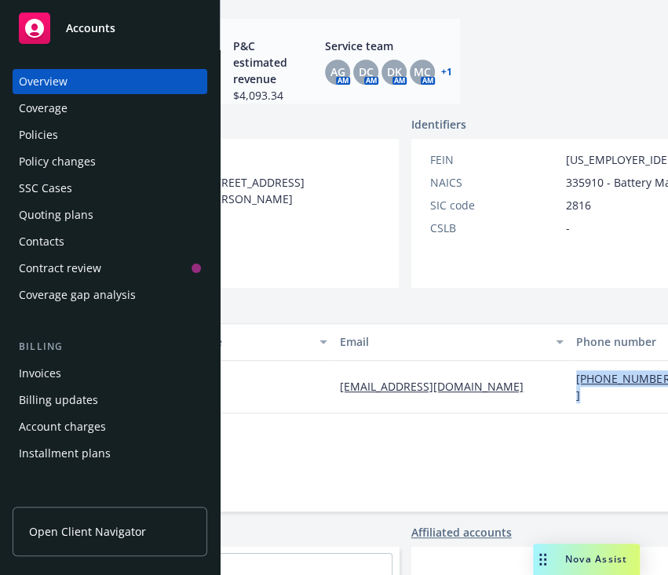
drag, startPoint x: 542, startPoint y: 390, endPoint x: 499, endPoint y: 381, distance: 43.4
click at [570, 381] on div "(415) 479-4817" at bounding box center [626, 387] width 113 height 53
copy link "(415) 479-4817"
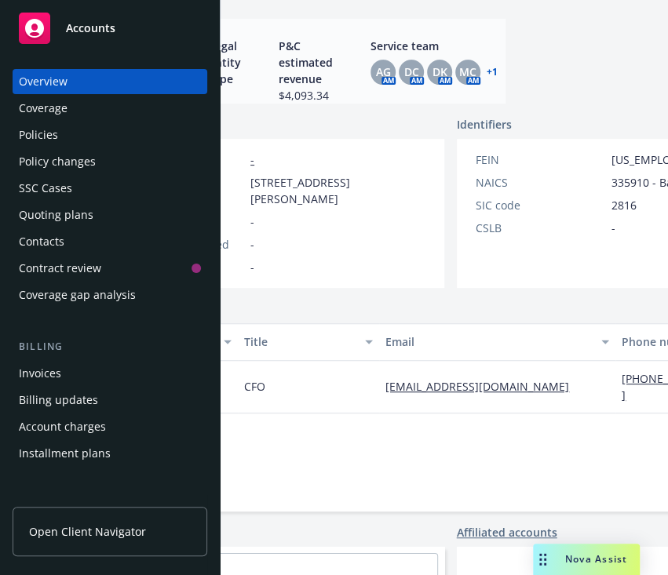
drag, startPoint x: 509, startPoint y: 386, endPoint x: 359, endPoint y: 389, distance: 150.0
click at [67, 131] on div "Policies" at bounding box center [110, 134] width 182 height 25
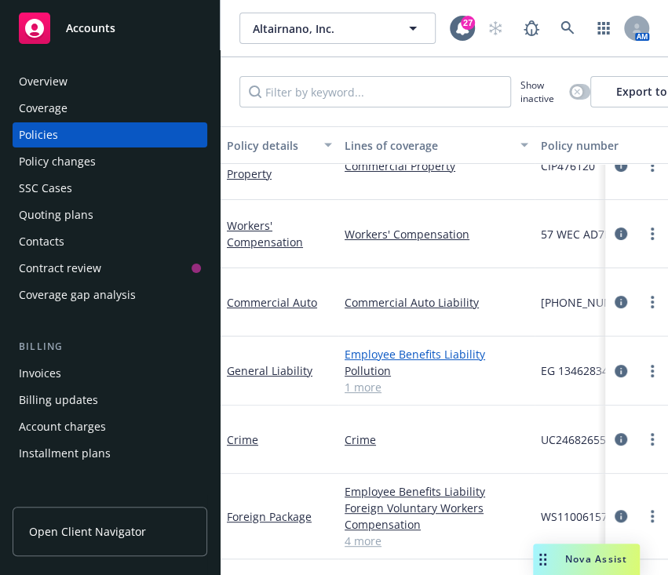
scroll to position [47, 52]
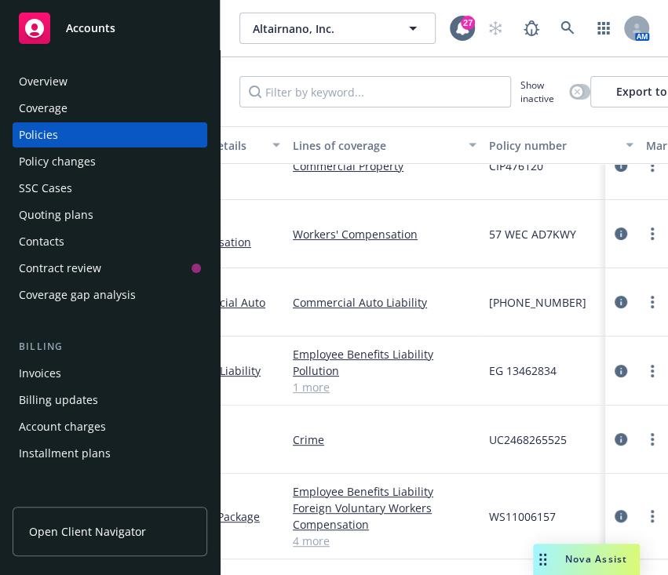
click at [519, 294] on span "[PHONE_NUMBER]" at bounding box center [537, 302] width 97 height 16
copy span "[PHONE_NUMBER]"
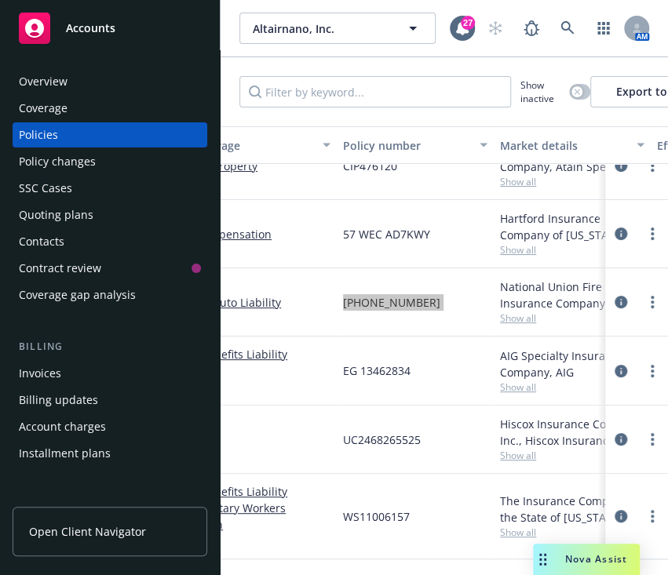
scroll to position [47, 0]
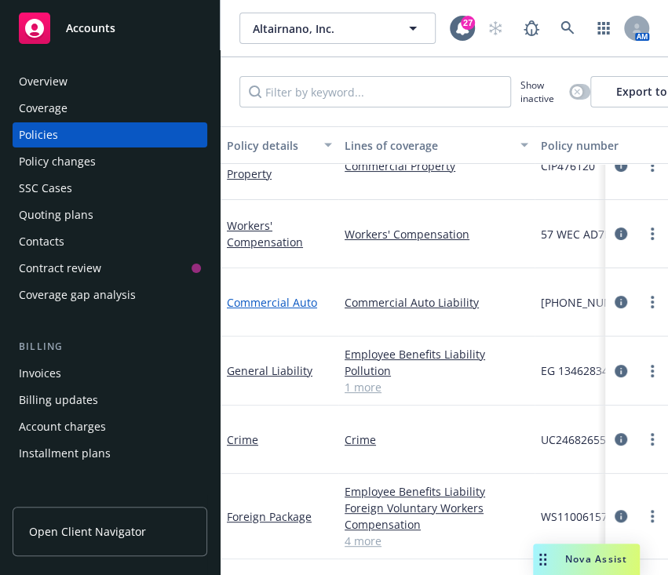
click at [253, 295] on link "Commercial Auto" at bounding box center [272, 302] width 90 height 15
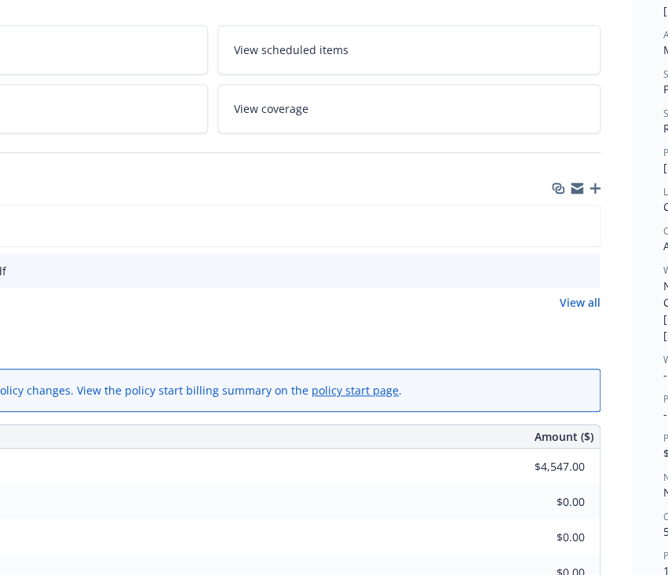
scroll to position [258, 209]
click at [583, 268] on icon "preview file" at bounding box center [585, 270] width 14 height 11
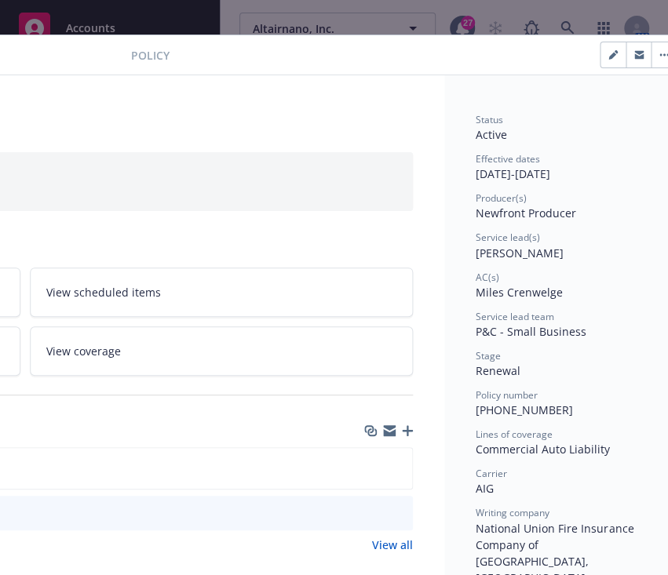
scroll to position [46, 427]
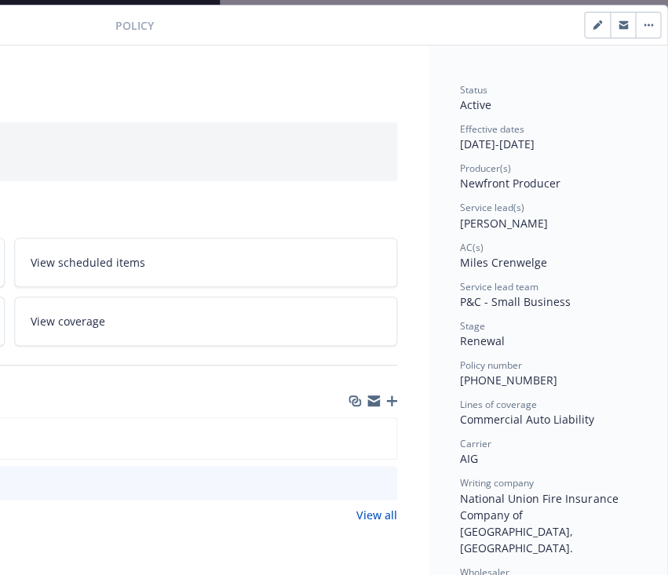
click at [477, 378] on span "[PHONE_NUMBER]" at bounding box center [508, 380] width 97 height 15
copy span "[PHONE_NUMBER]"
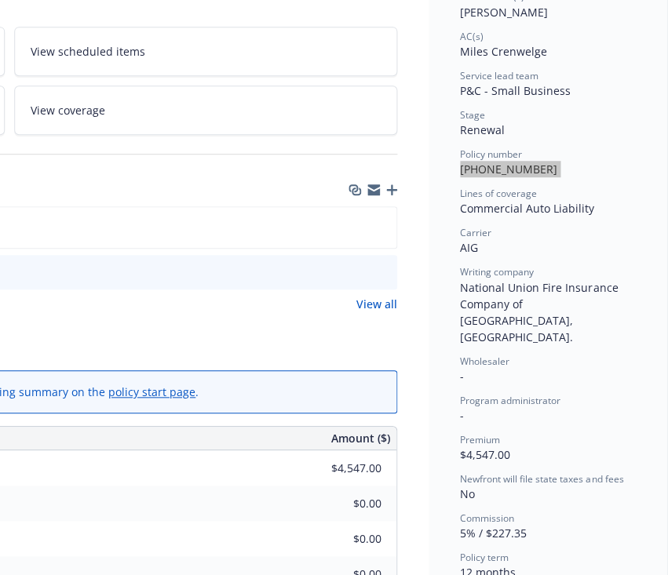
scroll to position [258, 427]
click at [258, 349] on div "Billing summary" at bounding box center [9, 347] width 776 height 33
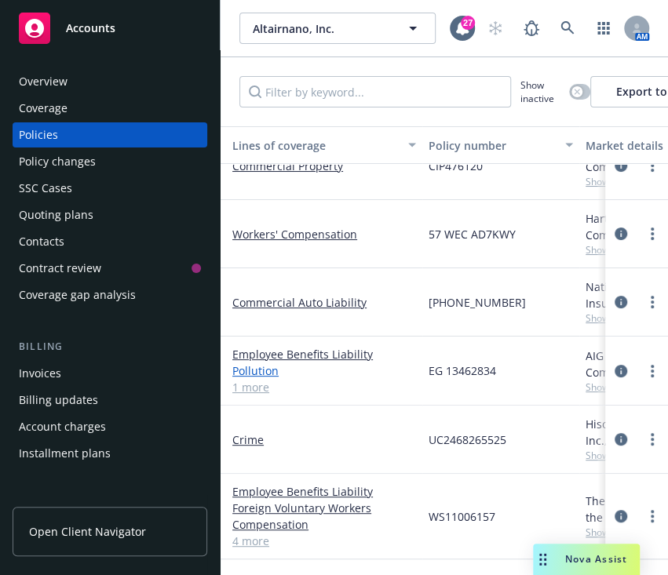
scroll to position [47, 113]
click at [447, 363] on span "EG 13462834" at bounding box center [462, 371] width 68 height 16
copy span "EG 13462834"
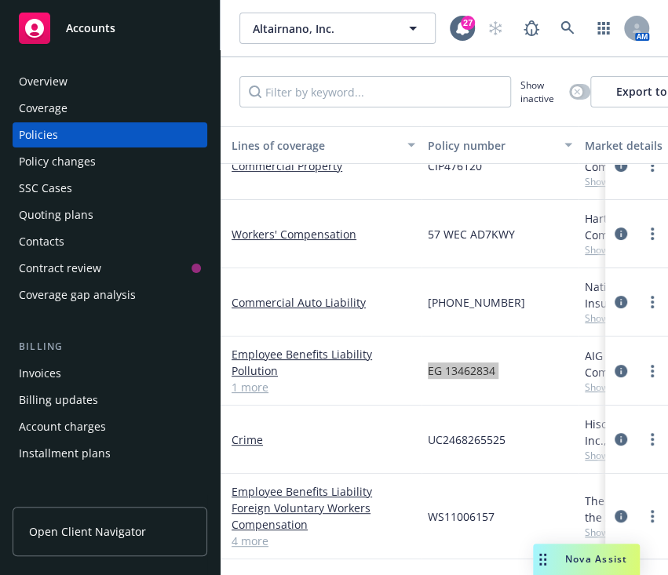
scroll to position [47, 0]
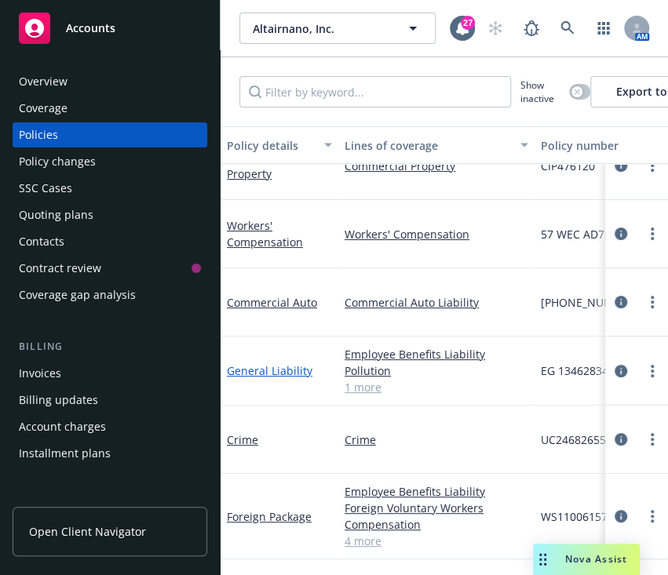
click at [267, 363] on link "General Liability" at bounding box center [270, 370] width 86 height 15
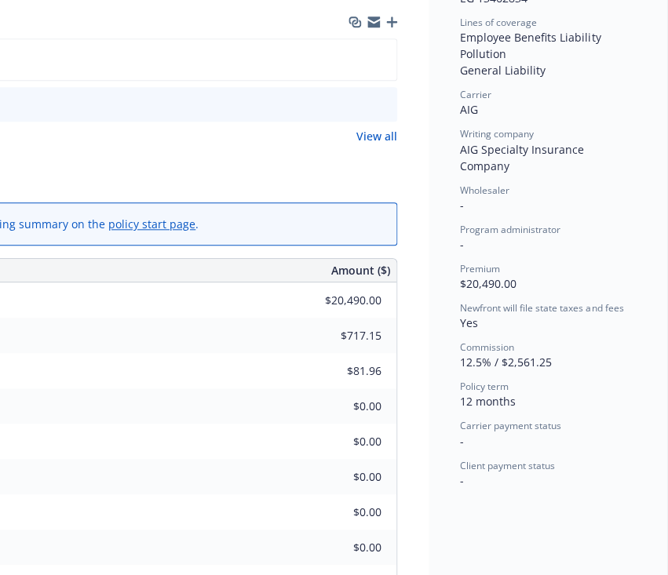
scroll to position [428, 427]
click at [258, 163] on div "Billing summary" at bounding box center [9, 179] width 776 height 33
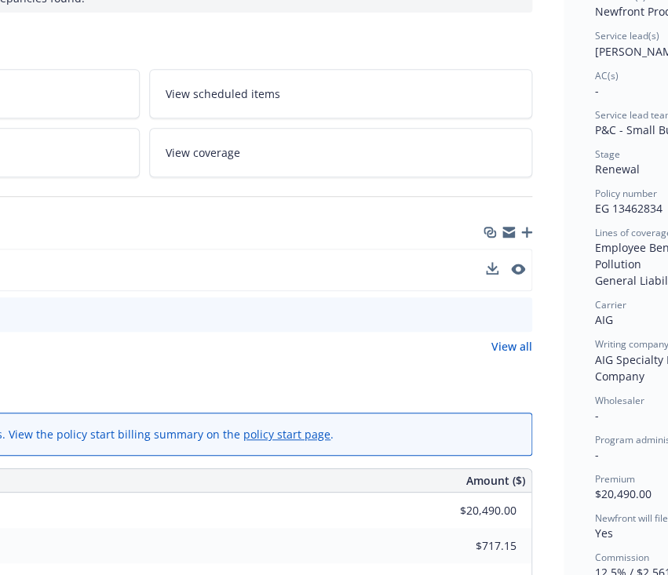
scroll to position [217, 278]
click at [513, 264] on icon "preview file" at bounding box center [515, 269] width 14 height 11
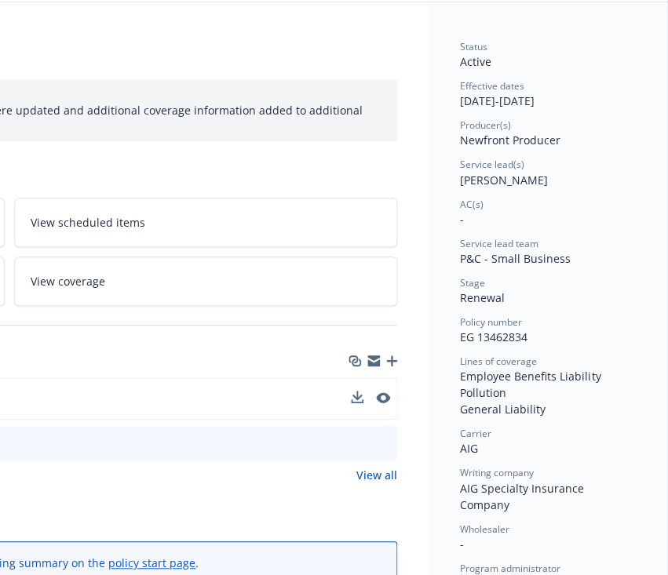
scroll to position [0, 427]
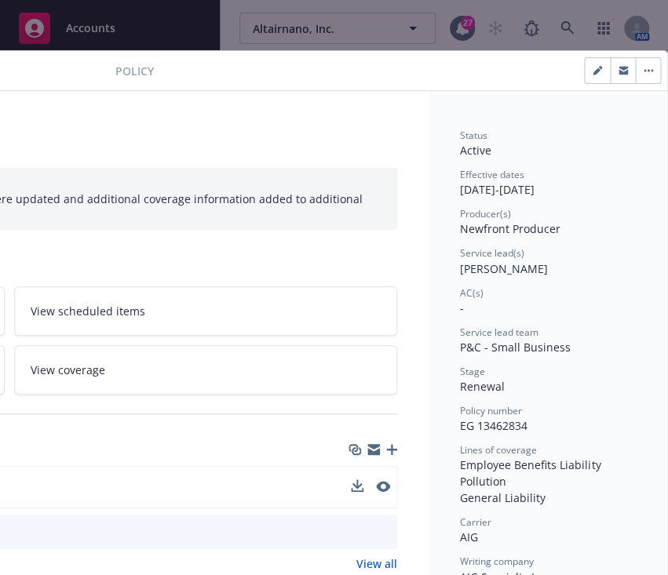
click at [183, 137] on div "General Liability" at bounding box center [9, 142] width 776 height 27
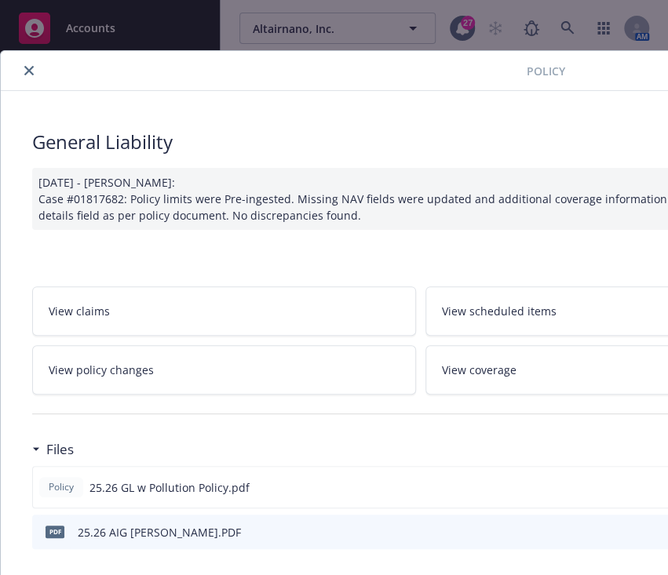
click at [30, 68] on icon "close" at bounding box center [28, 70] width 9 height 9
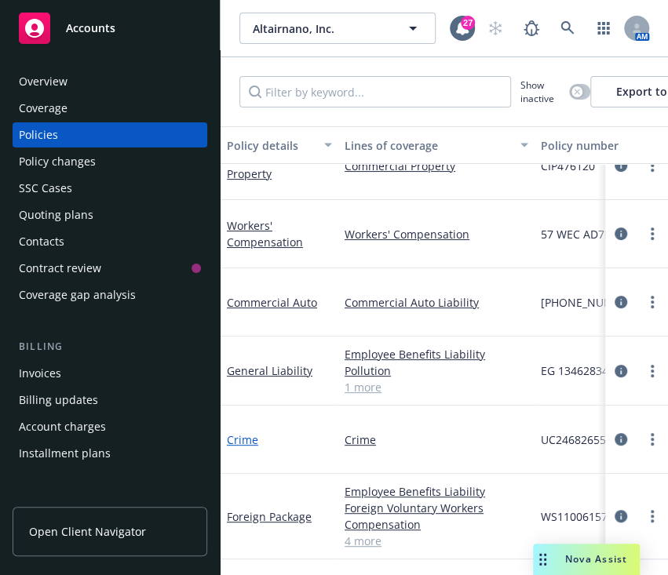
click at [245, 433] on link "Crime" at bounding box center [242, 440] width 31 height 15
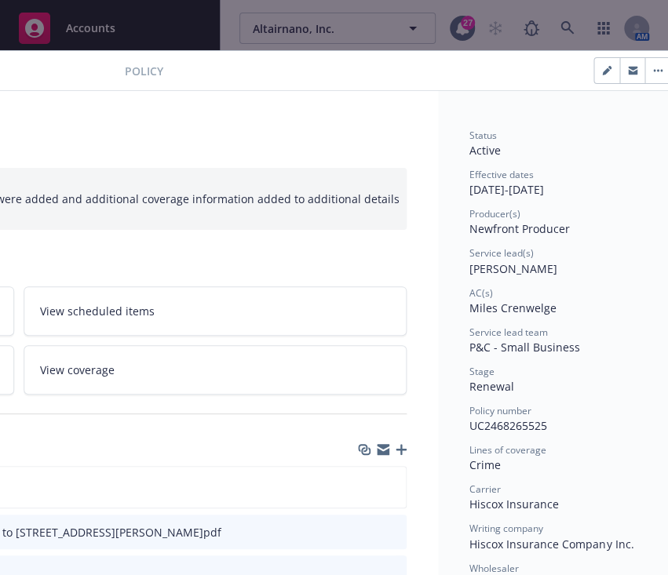
scroll to position [0, 405]
click at [506, 430] on span "UC2468265525" at bounding box center [505, 425] width 78 height 15
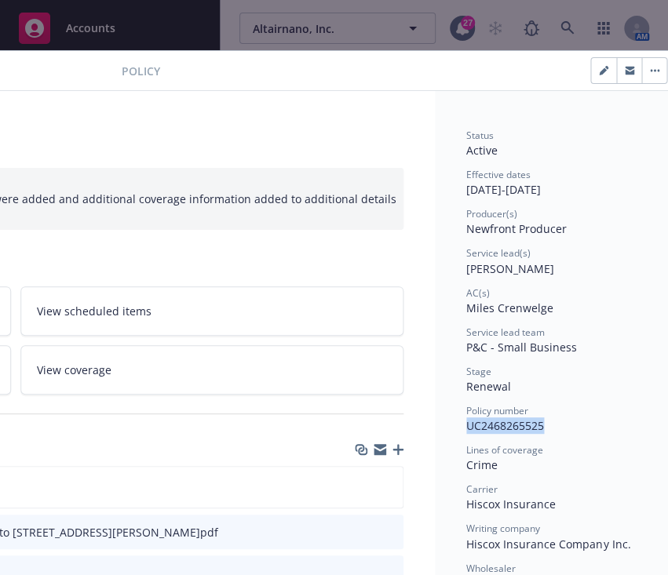
click at [506, 430] on span "UC2468265525" at bounding box center [505, 425] width 78 height 15
copy span "UC2468265525"
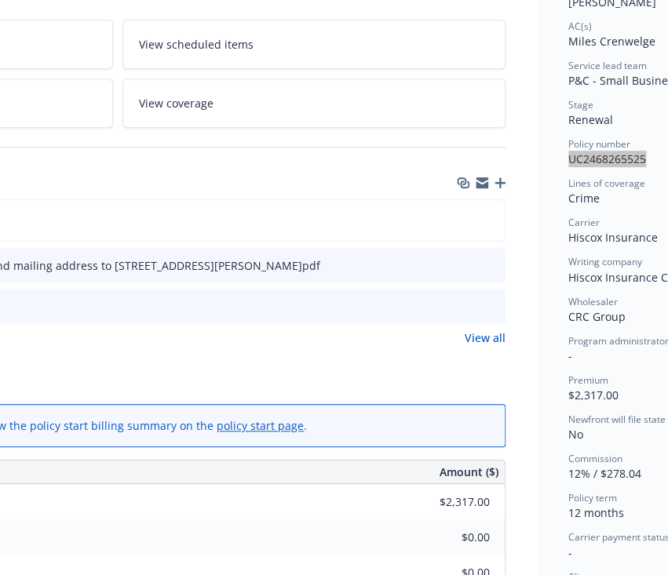
scroll to position [267, 322]
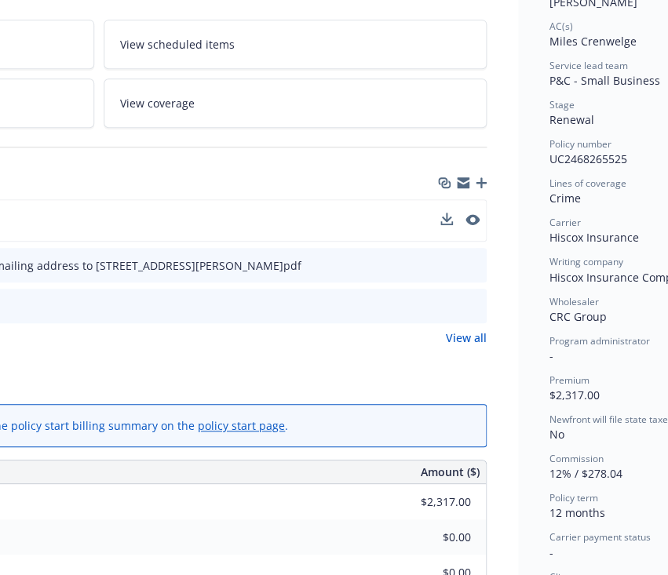
drag, startPoint x: 462, startPoint y: 214, endPoint x: 477, endPoint y: 217, distance: 15.2
click at [477, 217] on div at bounding box center [459, 221] width 39 height 16
click at [477, 217] on button "preview file" at bounding box center [470, 220] width 17 height 14
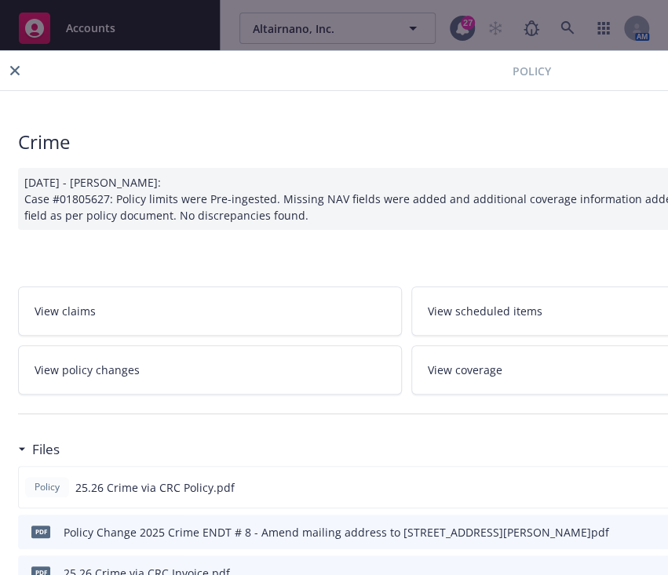
scroll to position [0, 0]
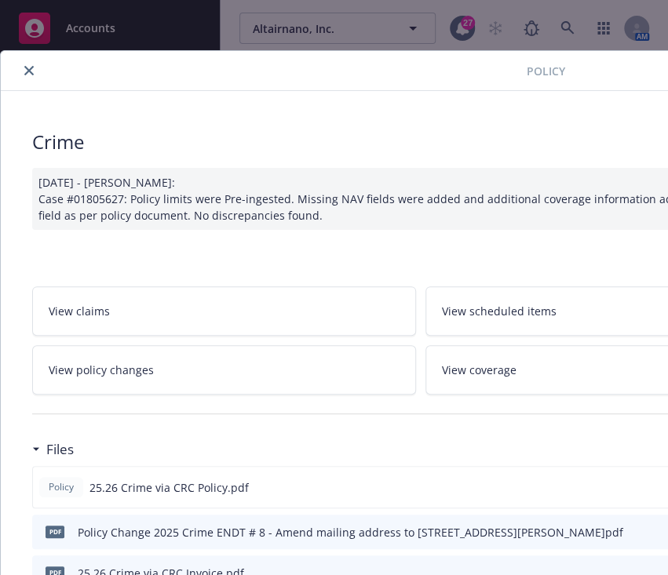
click at [20, 66] on button "close" at bounding box center [29, 70] width 19 height 19
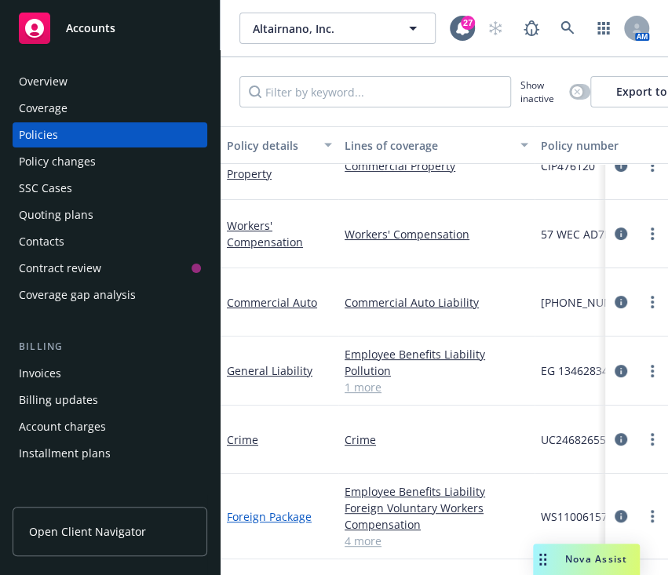
click at [250, 510] on link "Foreign Package" at bounding box center [269, 517] width 85 height 15
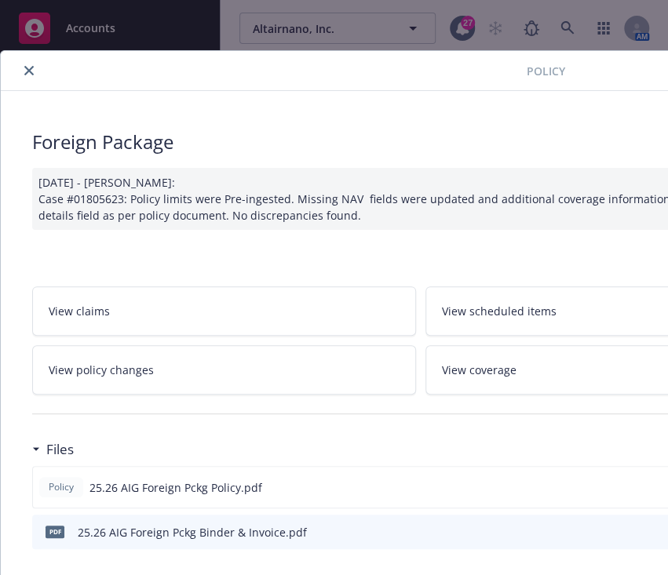
scroll to position [0, 427]
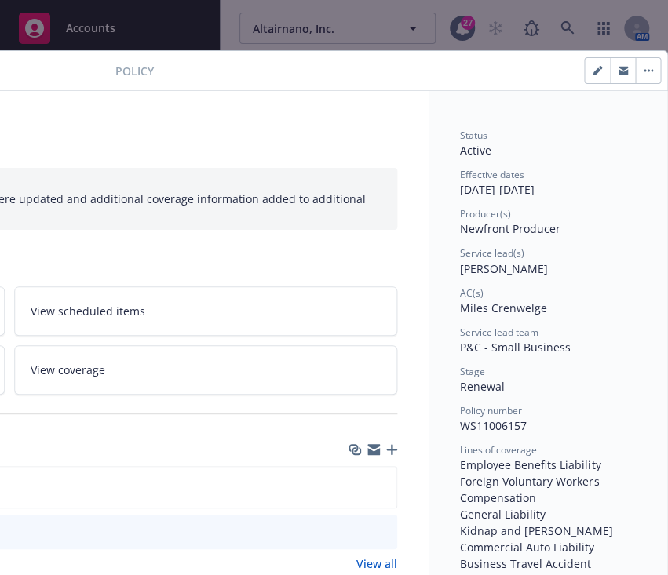
click at [478, 422] on span "WS11006157" at bounding box center [493, 425] width 67 height 15
copy span "WS11006157"
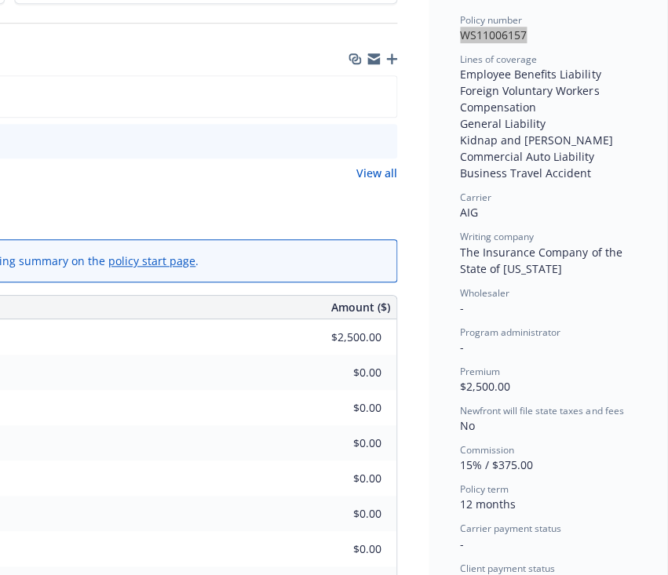
scroll to position [400, 427]
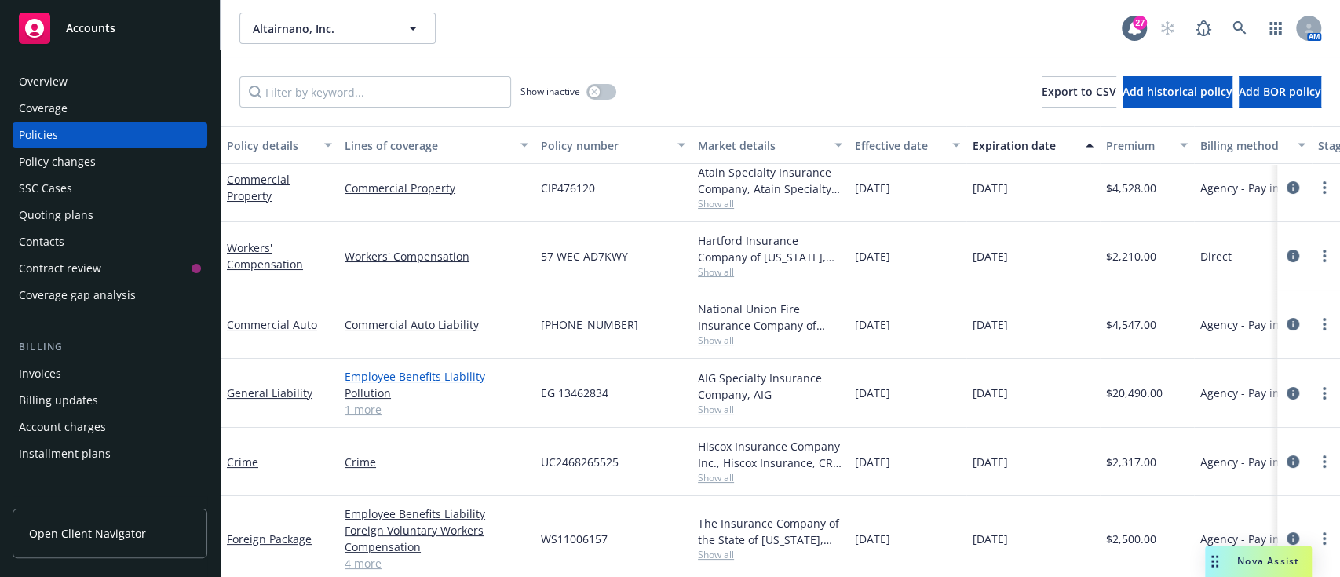
scroll to position [30, 0]
